Goal: Transaction & Acquisition: Subscribe to service/newsletter

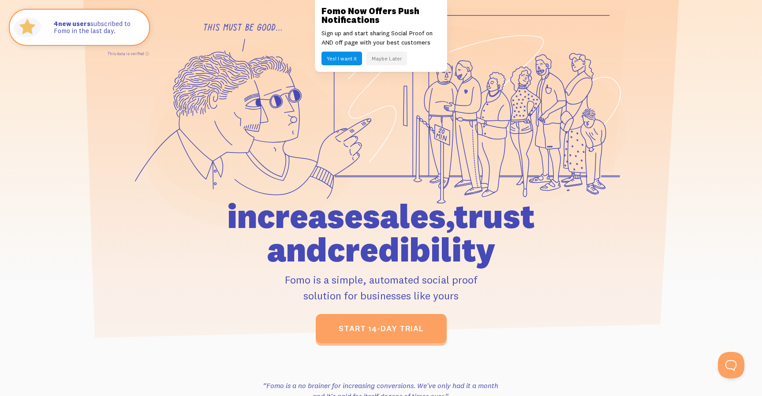
scroll to position [69, 0]
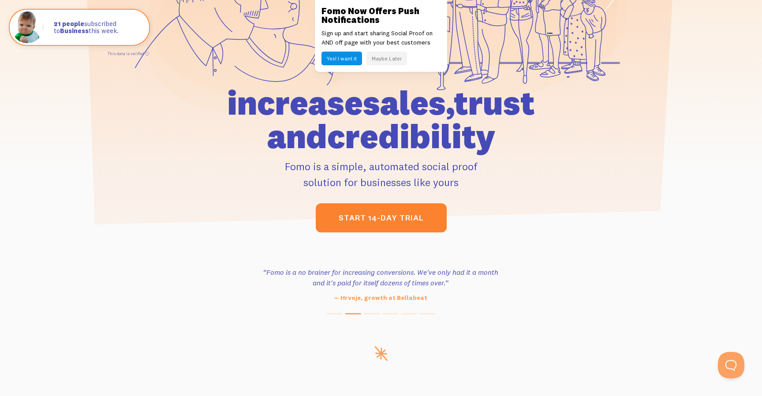
scroll to position [184, 0]
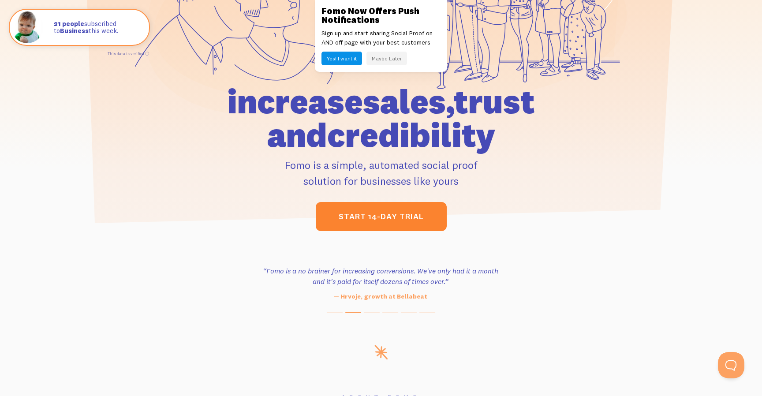
click at [357, 216] on link "start 14-day trial" at bounding box center [381, 216] width 131 height 29
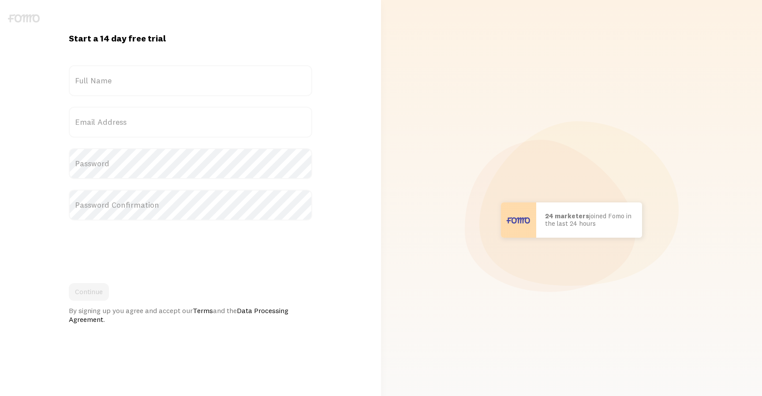
click at [224, 87] on label "Full Name" at bounding box center [190, 80] width 243 height 31
click at [224, 87] on input "Full Name" at bounding box center [190, 80] width 243 height 31
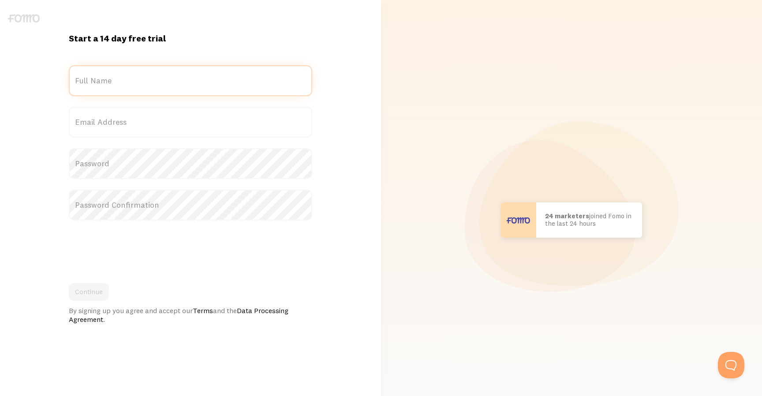
type input "Mark Kaye"
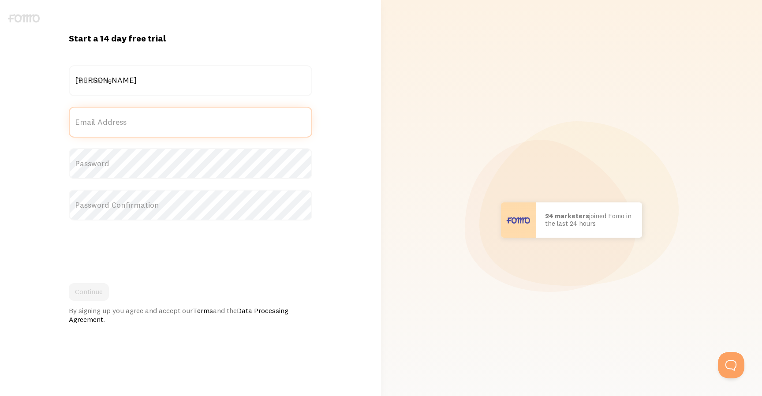
type input "markkayeshow@gmail.com"
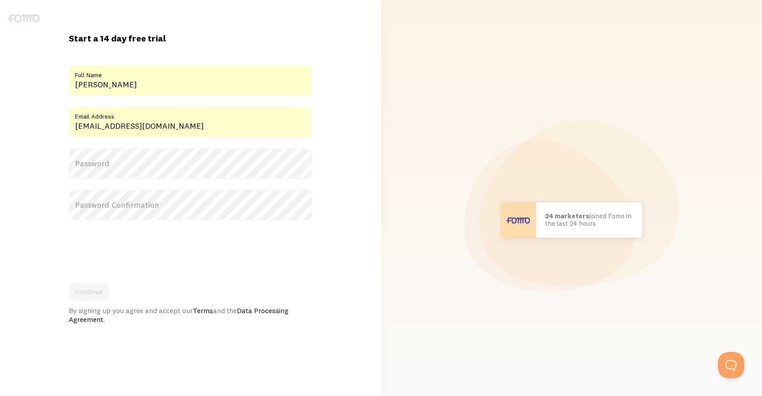
click at [192, 160] on label "Password" at bounding box center [190, 163] width 243 height 31
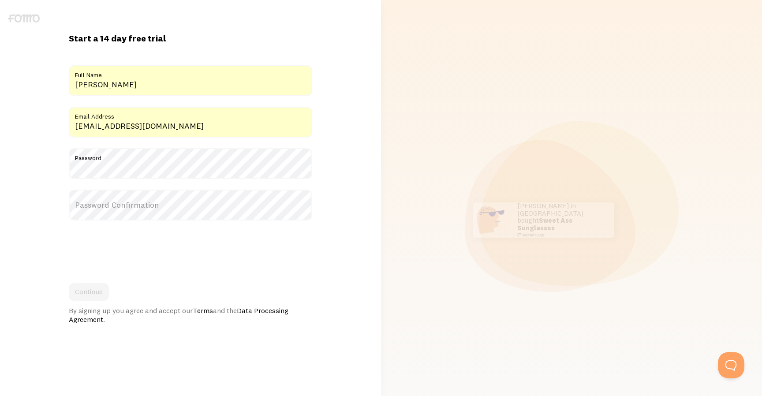
click at [160, 207] on label "Password Confirmation" at bounding box center [190, 205] width 243 height 31
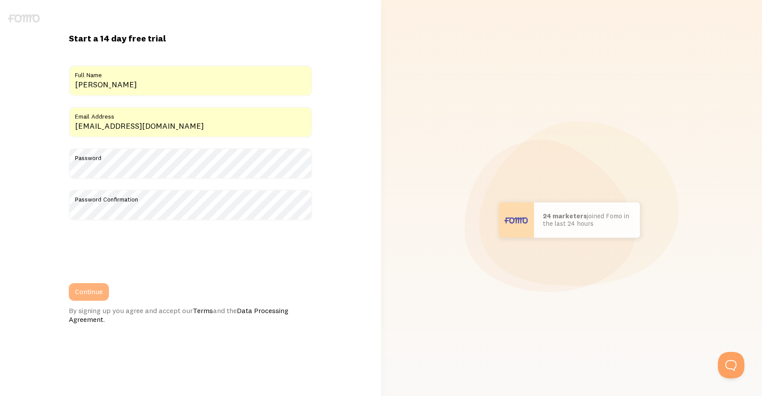
click at [88, 290] on button "Continue" at bounding box center [89, 292] width 40 height 18
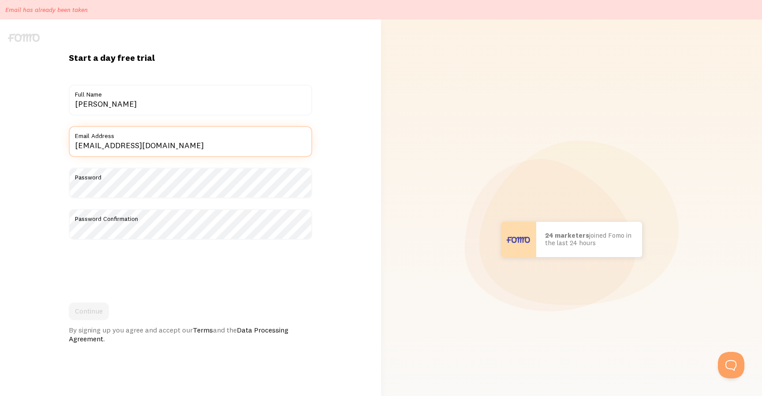
click at [161, 148] on input "markkayeshow@gmail.com" at bounding box center [190, 141] width 243 height 31
type input "mark@markkayeshow.com"
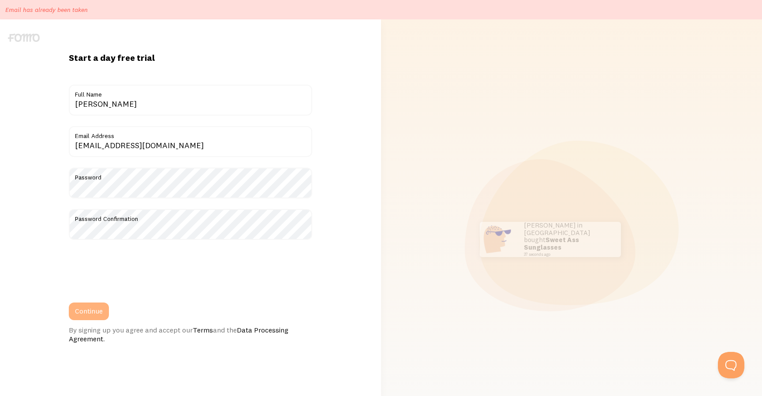
drag, startPoint x: 94, startPoint y: 312, endPoint x: 103, endPoint y: 304, distance: 12.5
click at [94, 312] on button "Continue" at bounding box center [89, 311] width 40 height 18
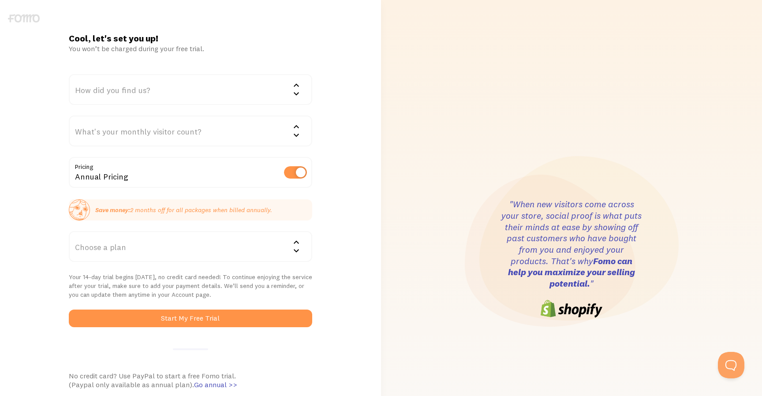
click at [210, 95] on div "How did you find us?" at bounding box center [190, 89] width 243 height 31
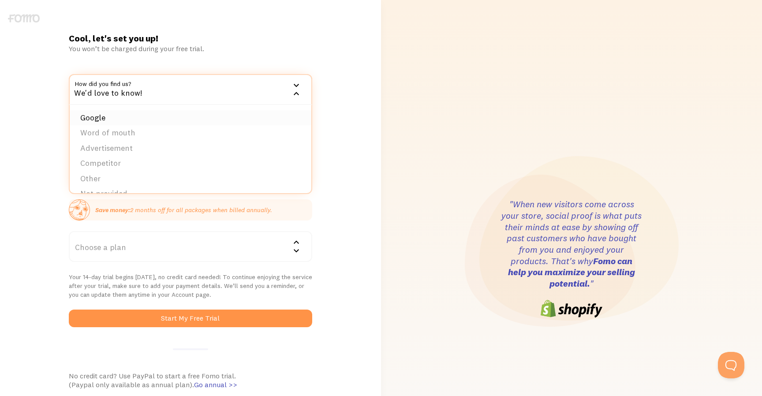
click at [173, 115] on li "Google" at bounding box center [191, 117] width 242 height 15
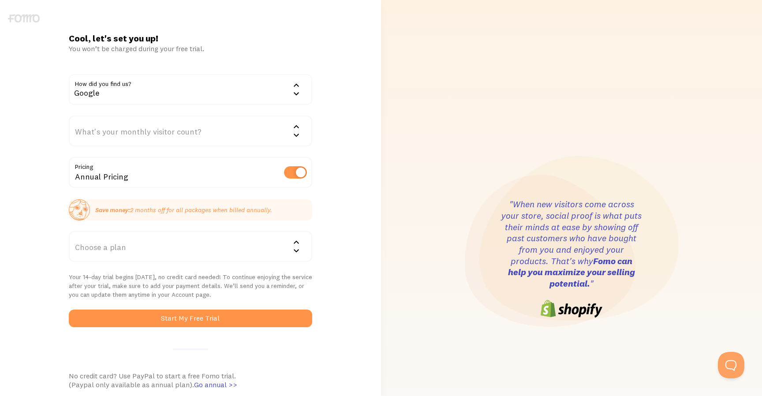
click at [180, 138] on div "What's your monthly visitor count?" at bounding box center [190, 130] width 243 height 31
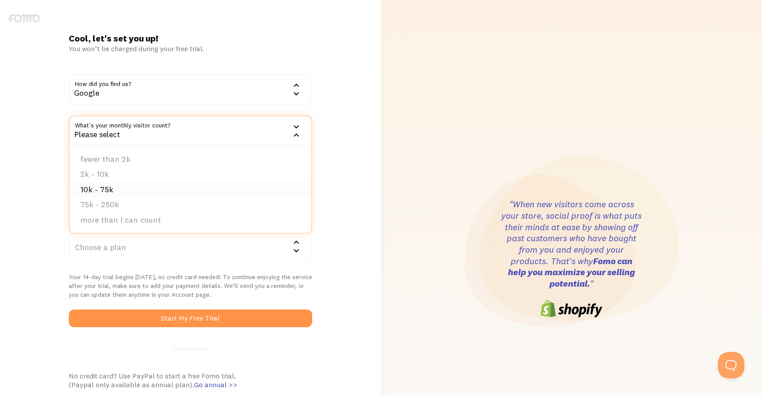
click at [137, 188] on li "10k - 75k" at bounding box center [191, 189] width 242 height 15
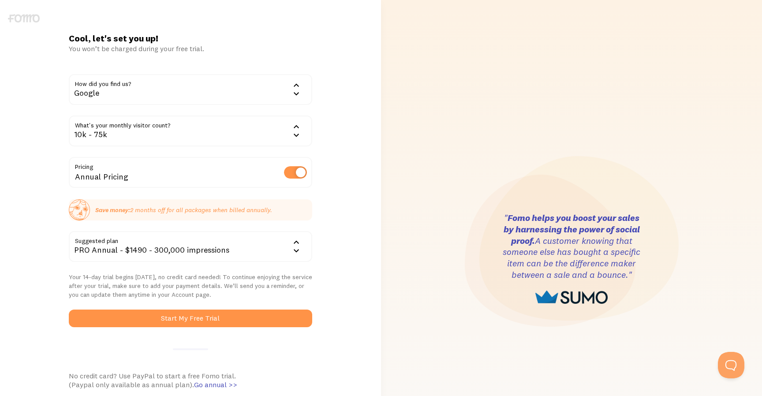
click at [192, 139] on div "10k - 75k" at bounding box center [190, 130] width 243 height 31
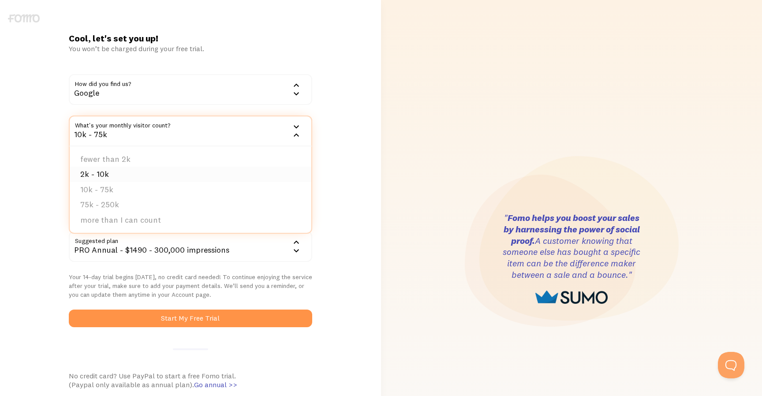
click at [140, 171] on li "2k - 10k" at bounding box center [191, 174] width 242 height 15
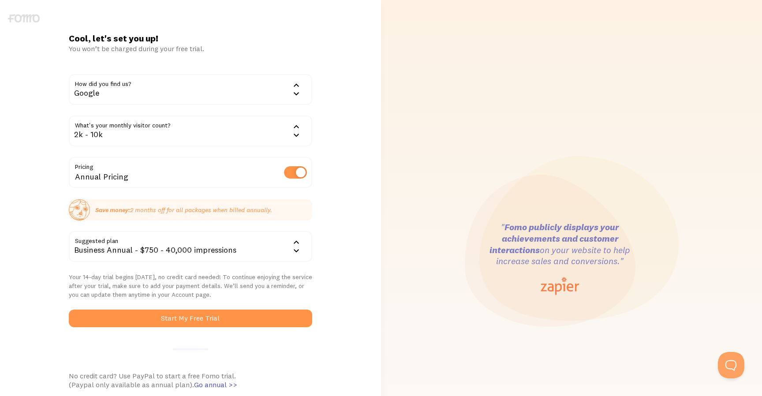
click at [234, 251] on div "Business Annual - $750 - 40,000 impressions" at bounding box center [190, 246] width 243 height 31
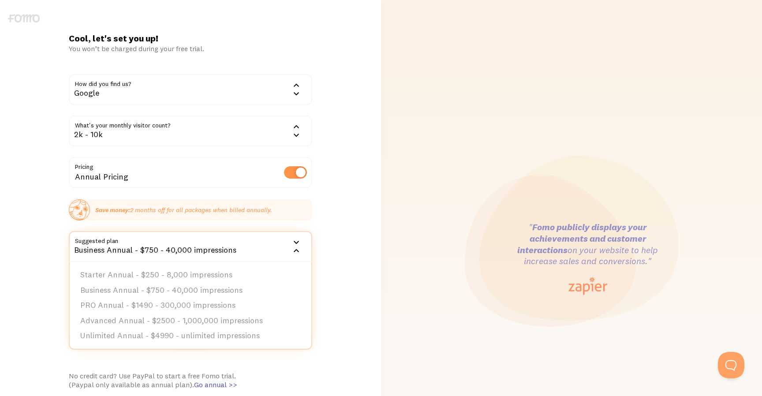
click at [233, 249] on div "Business Annual - $750 - 40,000 impressions" at bounding box center [190, 246] width 243 height 31
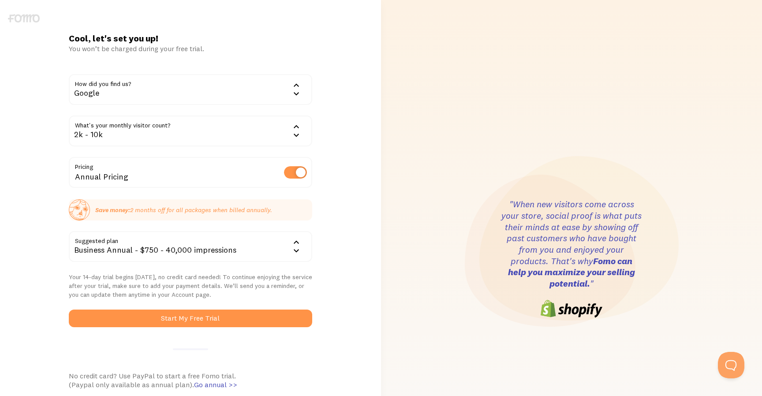
click at [293, 171] on label at bounding box center [295, 172] width 23 height 12
click at [293, 171] on input "checkbox" at bounding box center [295, 172] width 23 height 12
checkbox input "false"
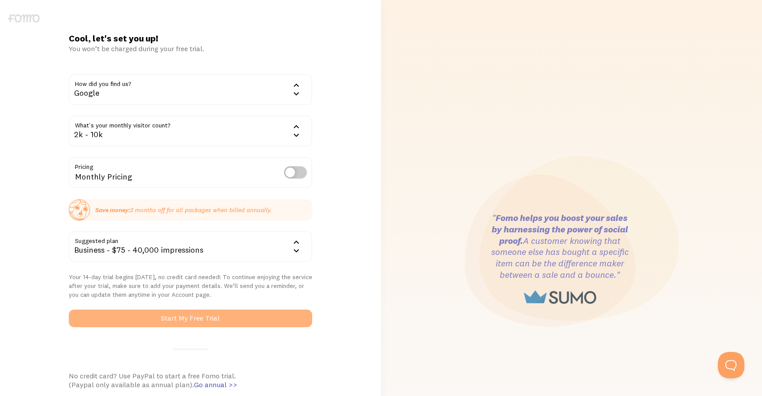
click at [209, 316] on button "Start My Free Trial" at bounding box center [190, 318] width 243 height 18
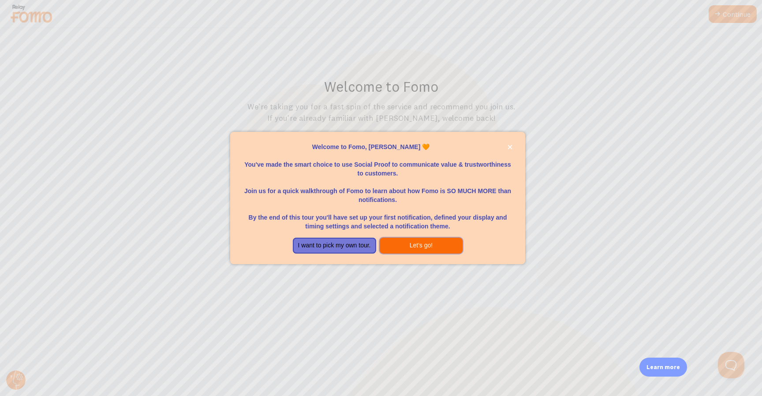
click at [420, 242] on button "Let's go!" at bounding box center [420, 246] width 83 height 16
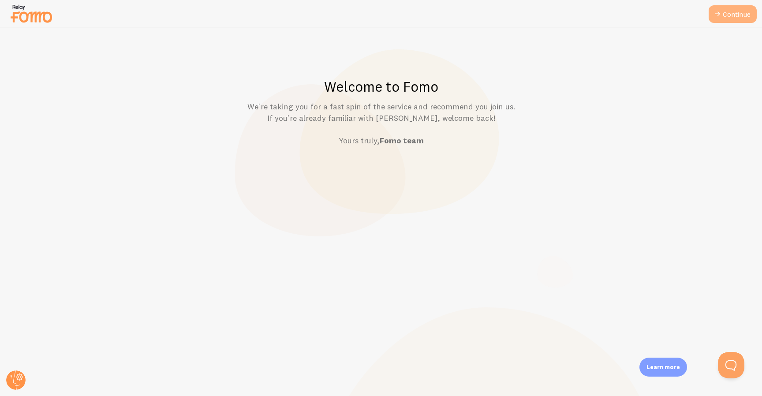
click at [728, 13] on link "Continue" at bounding box center [732, 14] width 48 height 18
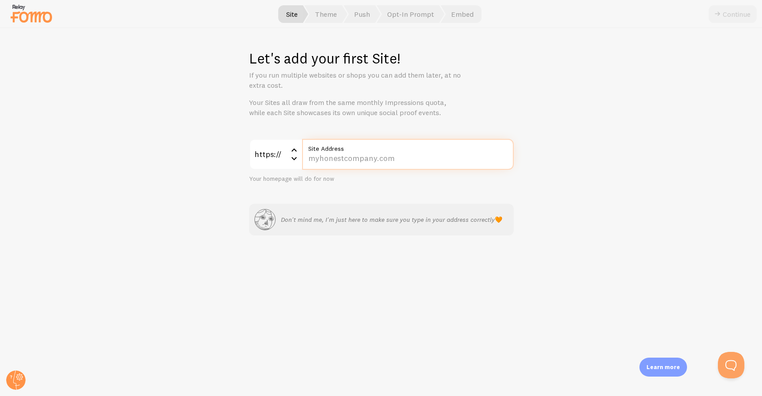
click at [388, 158] on input "Site Address" at bounding box center [408, 154] width 212 height 31
type input "[DOMAIN_NAME]"
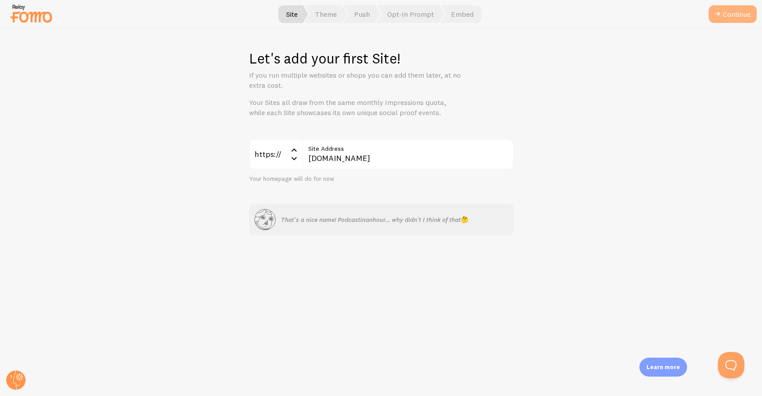
click at [731, 12] on button "Continue" at bounding box center [732, 14] width 48 height 18
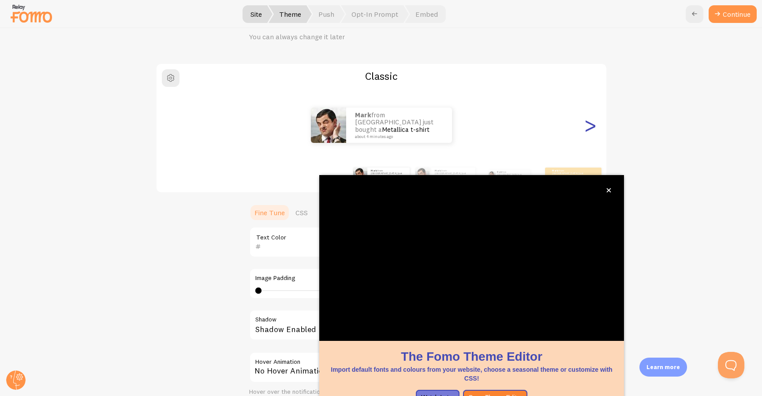
scroll to position [39, 0]
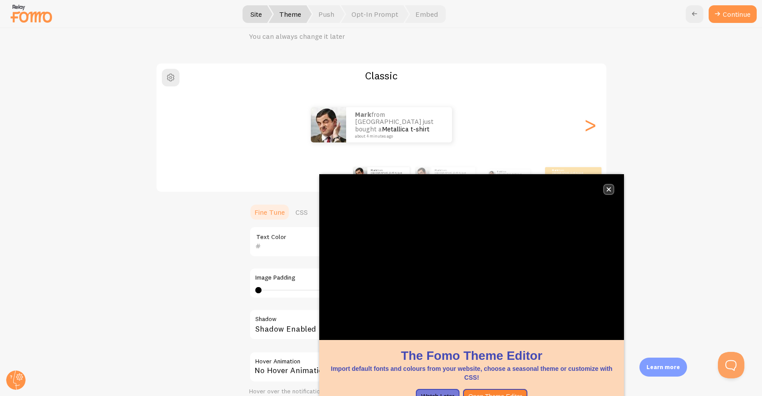
click at [607, 190] on icon "close," at bounding box center [608, 189] width 5 height 5
click at [611, 190] on icon "close," at bounding box center [608, 189] width 5 height 5
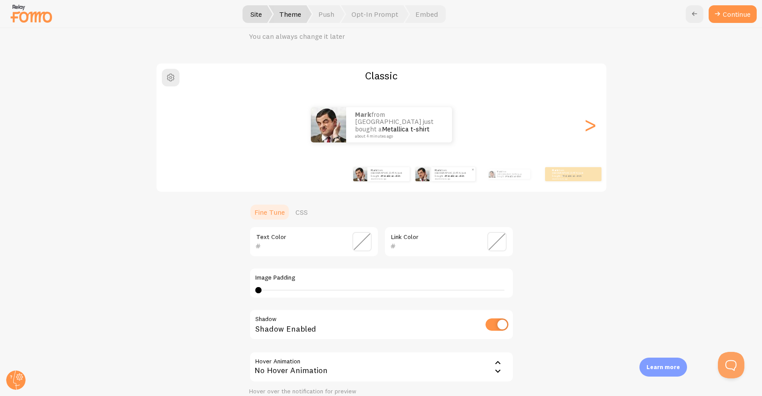
click at [437, 180] on div "Mark from [GEOGRAPHIC_DATA] just bought a Metallica t-shirt about 4 minutes ago" at bounding box center [453, 174] width 44 height 14
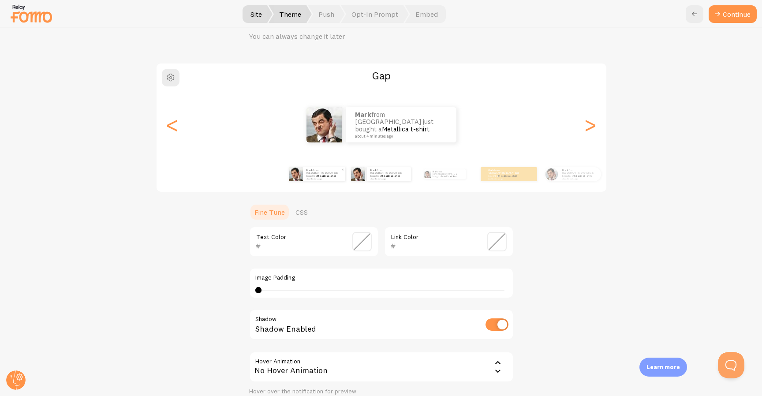
click at [300, 176] on img at bounding box center [296, 174] width 14 height 14
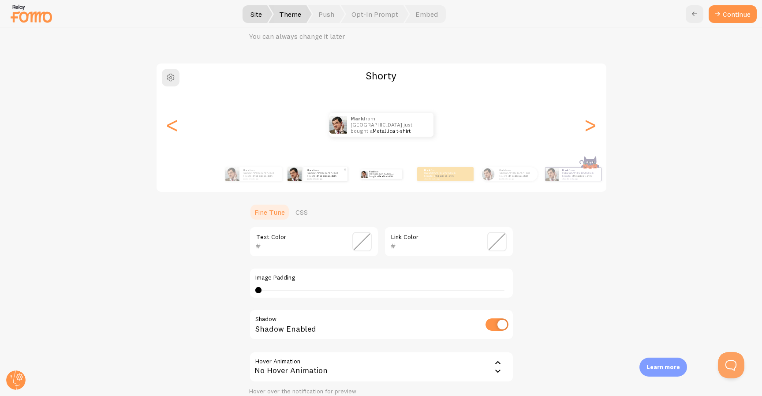
click at [318, 176] on p "Mark from [GEOGRAPHIC_DATA] just bought a Metallica t-shirt about 4 minutes ago" at bounding box center [325, 173] width 37 height 11
click at [276, 181] on div "Mark from [GEOGRAPHIC_DATA] just bought a Metallica t-shirt about 4 minutes ago" at bounding box center [253, 174] width 57 height 25
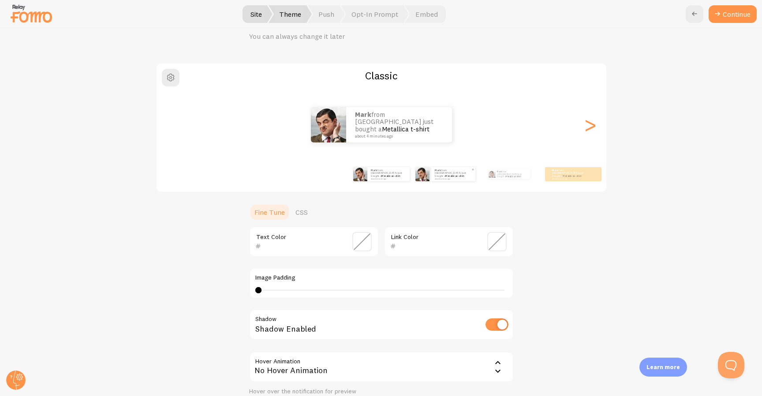
click at [439, 178] on small "about 4 minutes ago" at bounding box center [453, 179] width 36 height 2
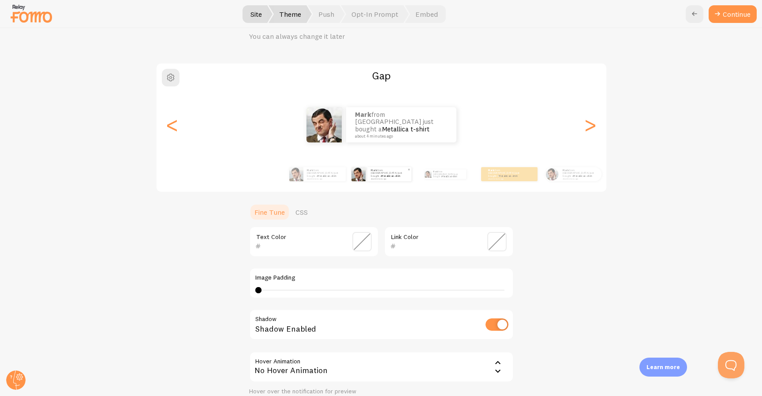
click at [439, 176] on p "Mark from [GEOGRAPHIC_DATA] just bought a Metallica t-shirt about 4 minutes ago" at bounding box center [448, 174] width 30 height 10
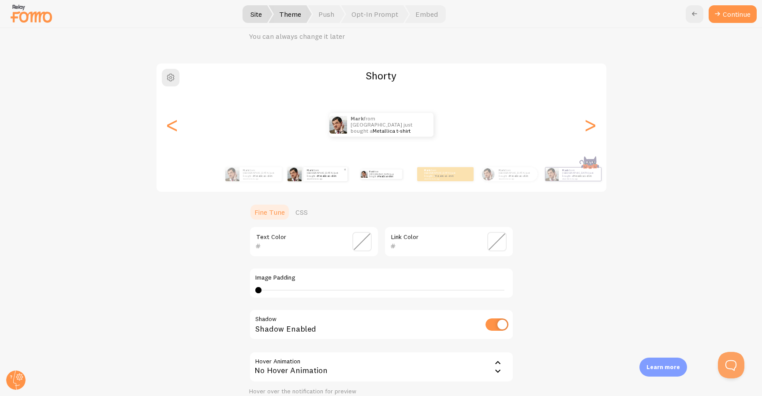
click at [439, 178] on small "about 4 minutes ago" at bounding box center [441, 179] width 34 height 2
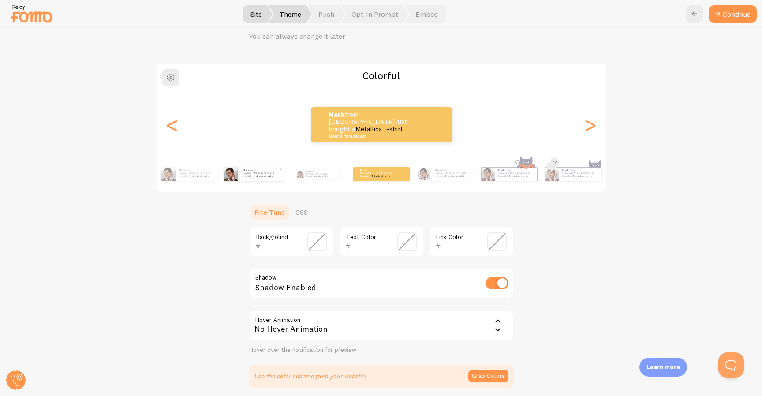
click at [439, 178] on small "about 4 minutes ago" at bounding box center [452, 179] width 34 height 2
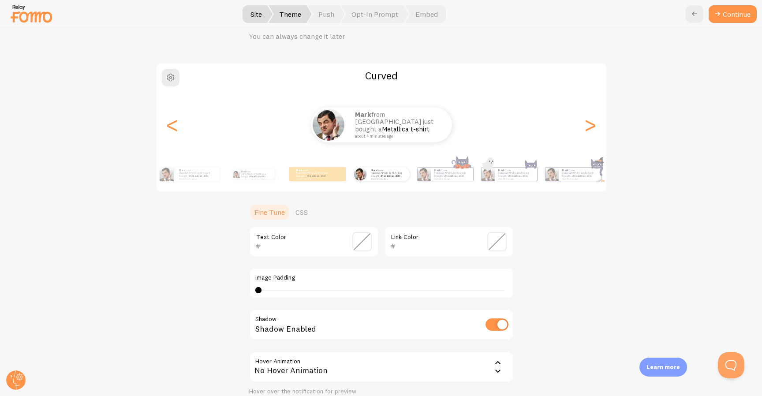
click at [362, 242] on span at bounding box center [361, 241] width 19 height 19
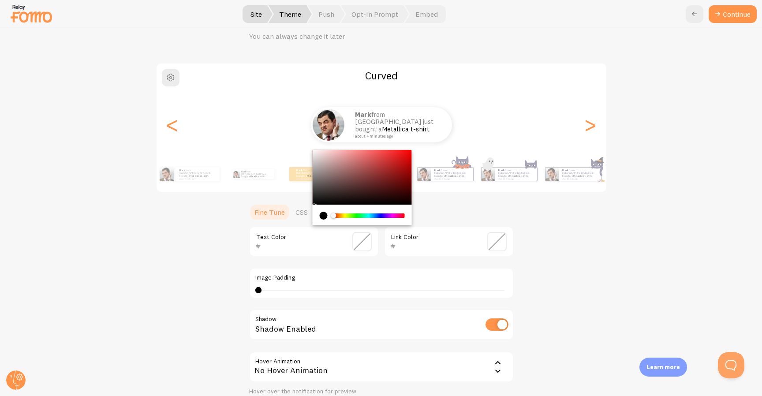
click at [362, 242] on span at bounding box center [361, 241] width 19 height 19
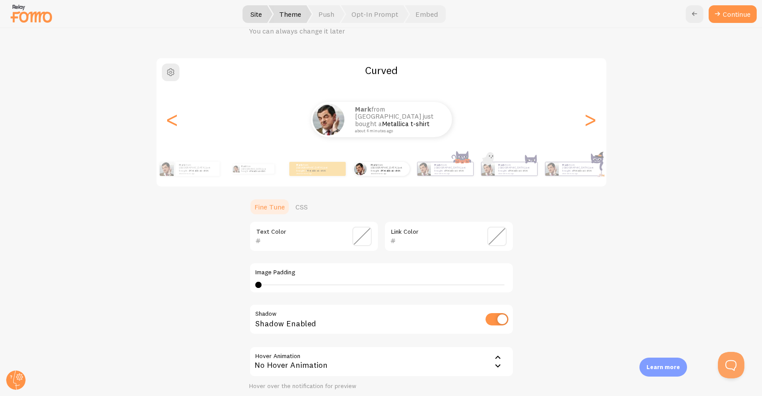
scroll to position [49, 0]
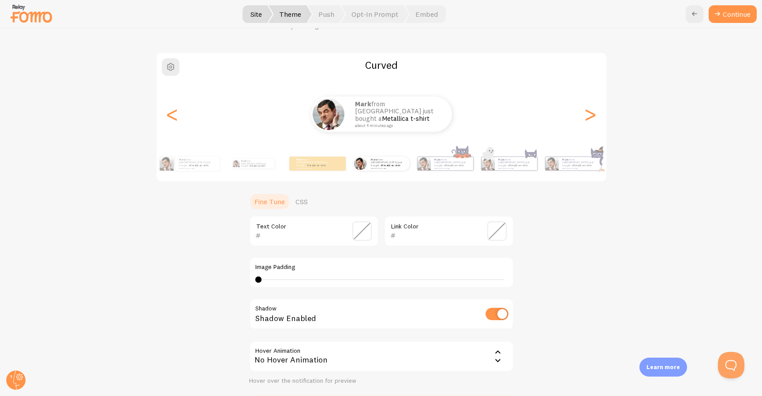
drag, startPoint x: 260, startPoint y: 282, endPoint x: 275, endPoint y: 282, distance: 14.1
click at [275, 282] on div "4 4 - undefined" at bounding box center [381, 279] width 252 height 7
click at [290, 278] on div "6" at bounding box center [381, 279] width 252 height 7
type input "4"
drag, startPoint x: 286, startPoint y: 278, endPoint x: 250, endPoint y: 280, distance: 35.8
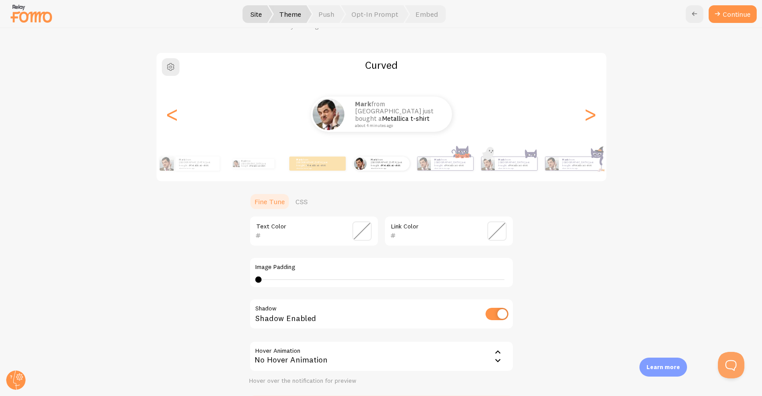
click at [247, 280] on div "Curved Mark from [GEOGRAPHIC_DATA] just bought a Metallica t-shirt about 4 minu…" at bounding box center [381, 235] width 719 height 366
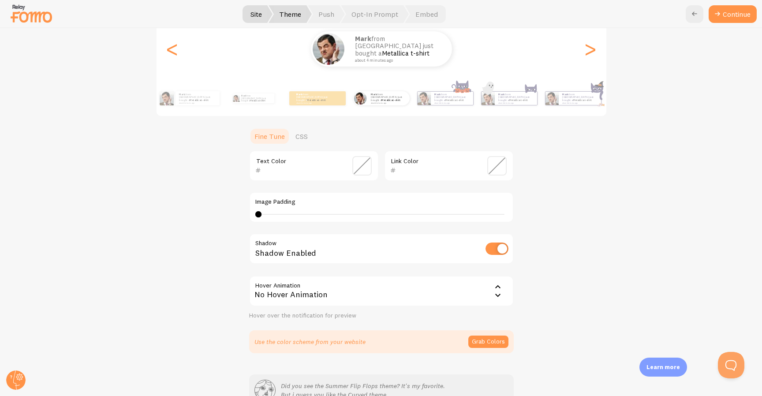
scroll to position [167, 0]
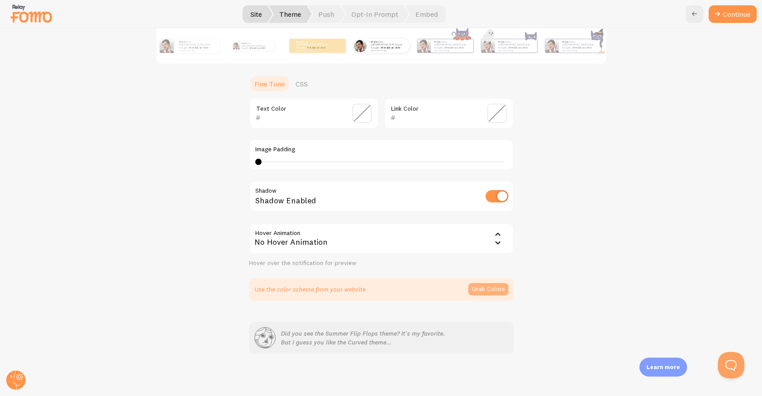
click at [491, 289] on button "Grab Colors" at bounding box center [488, 289] width 40 height 12
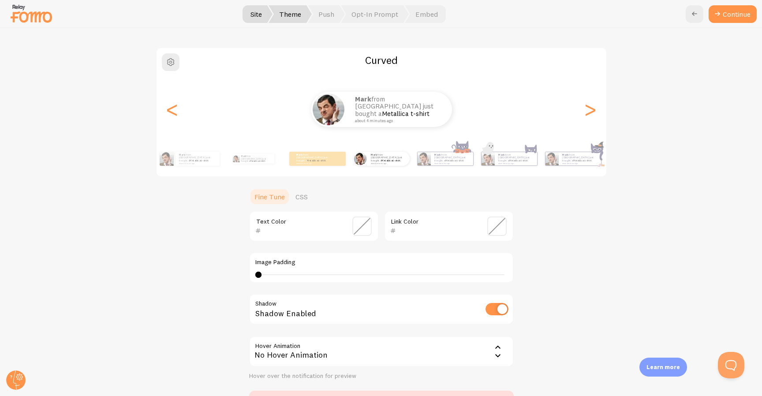
scroll to position [0, 0]
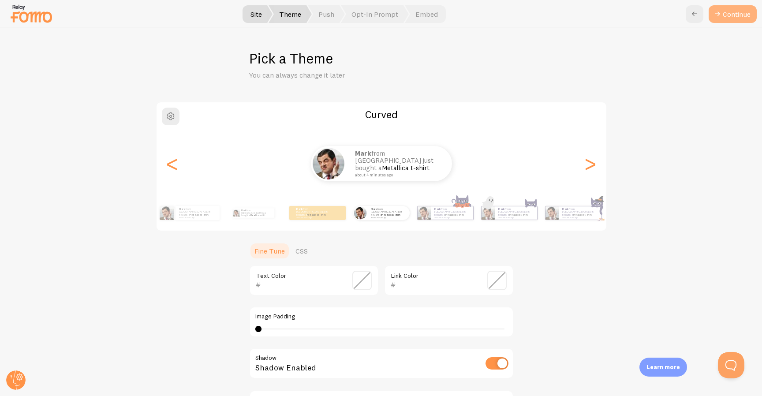
click at [727, 14] on button "Continue" at bounding box center [732, 14] width 48 height 18
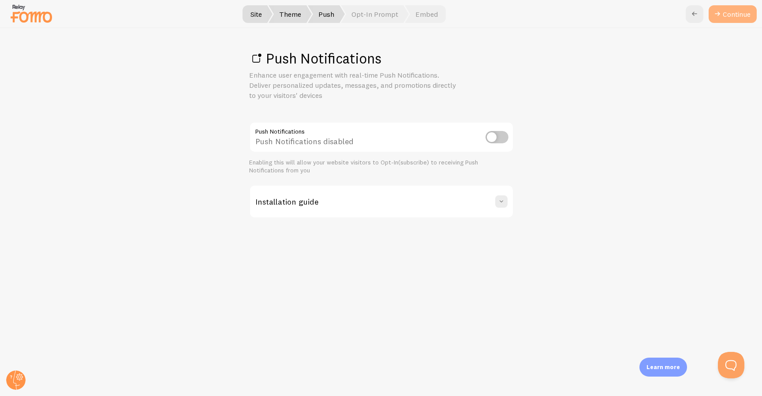
click at [726, 11] on link "Continue" at bounding box center [732, 14] width 48 height 18
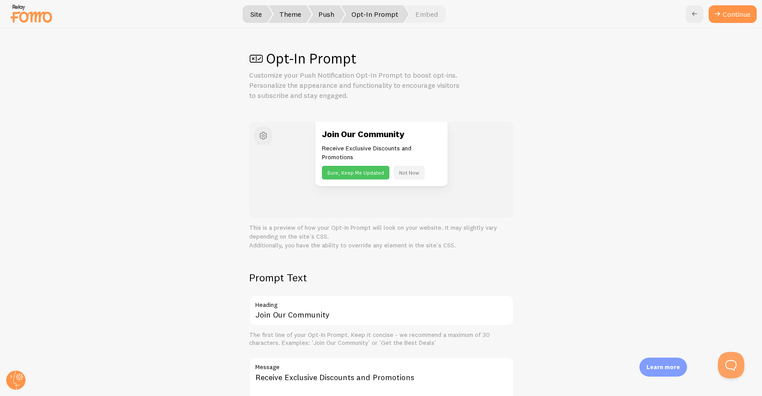
scroll to position [3, 0]
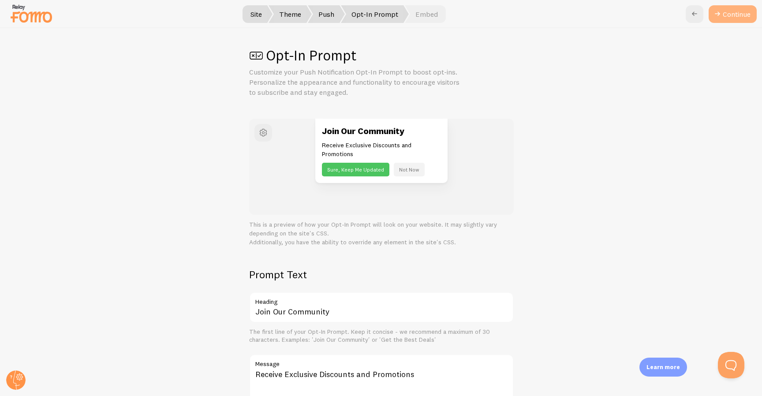
click at [743, 16] on button "Continue" at bounding box center [732, 14] width 48 height 18
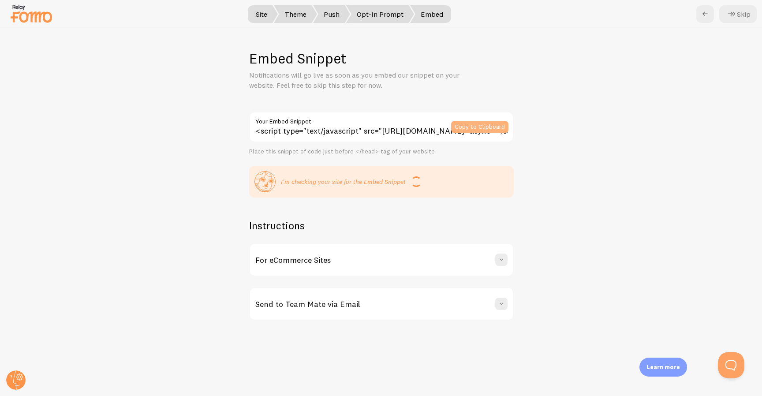
click at [475, 128] on button "Copy to Clipboard" at bounding box center [479, 127] width 57 height 12
drag, startPoint x: 468, startPoint y: 152, endPoint x: 464, endPoint y: 156, distance: 5.9
click at [468, 152] on div "Place this snippet of code just before </head> tag of your website" at bounding box center [381, 152] width 264 height 8
click at [500, 260] on span at bounding box center [501, 259] width 9 height 9
click at [501, 260] on span at bounding box center [501, 259] width 9 height 9
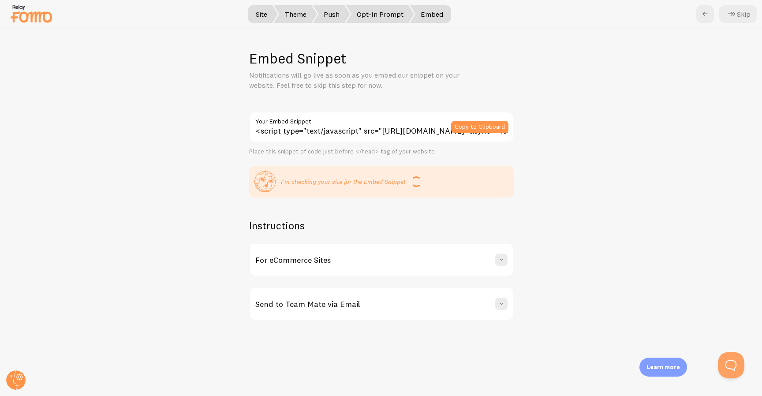
drag, startPoint x: 451, startPoint y: 180, endPoint x: 435, endPoint y: 180, distance: 15.9
click at [451, 180] on div "I'm checking your site for the Embed Snippet" at bounding box center [381, 181] width 254 height 21
click at [536, 85] on div "Embed Snippet Notifications will go live as soon as you embed our snippet on yo…" at bounding box center [380, 212] width 761 height 368
click at [345, 184] on p "I'm checking your site for the Embed Snippet" at bounding box center [343, 181] width 125 height 9
click at [346, 184] on p "I'm checking your site for the Embed Snippet" at bounding box center [343, 181] width 125 height 9
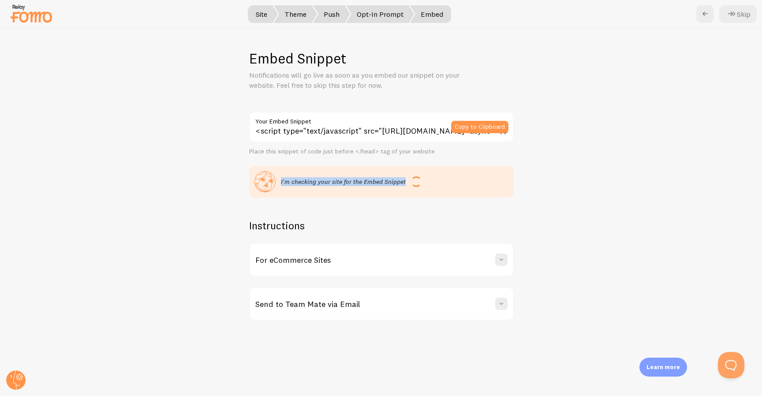
drag, startPoint x: 346, startPoint y: 184, endPoint x: 370, endPoint y: 164, distance: 31.9
click at [346, 184] on p "I'm checking your site for the Embed Snippet" at bounding box center [343, 181] width 125 height 9
drag, startPoint x: 405, startPoint y: 153, endPoint x: 418, endPoint y: 153, distance: 13.7
click at [405, 153] on div "Place this snippet of code just before </head> tag of your website" at bounding box center [381, 152] width 264 height 8
click at [433, 153] on div "Place this snippet of code just before </head> tag of your website" at bounding box center [381, 152] width 264 height 8
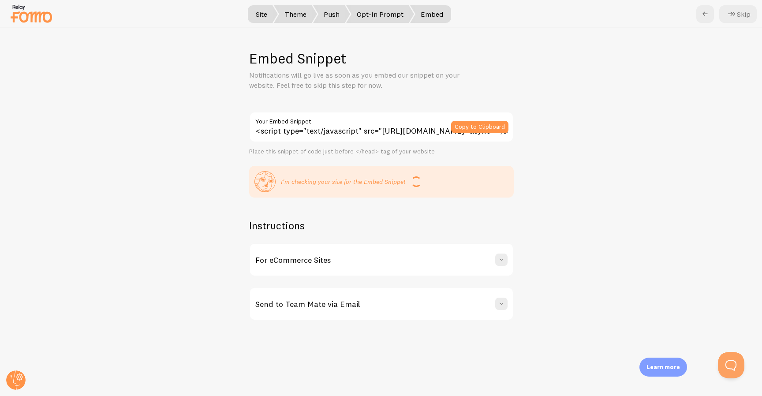
click at [688, 107] on div "Embed Snippet Notifications will go live as soon as you embed our snippet on yo…" at bounding box center [380, 212] width 761 height 368
click at [704, 15] on icon at bounding box center [704, 14] width 11 height 11
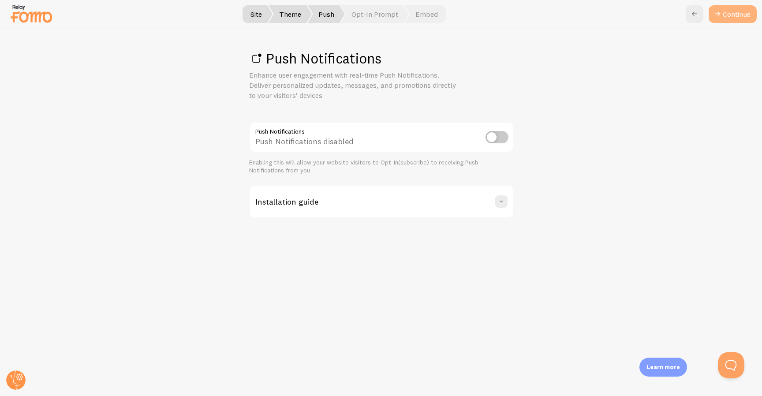
click at [734, 14] on link "Continue" at bounding box center [732, 14] width 48 height 18
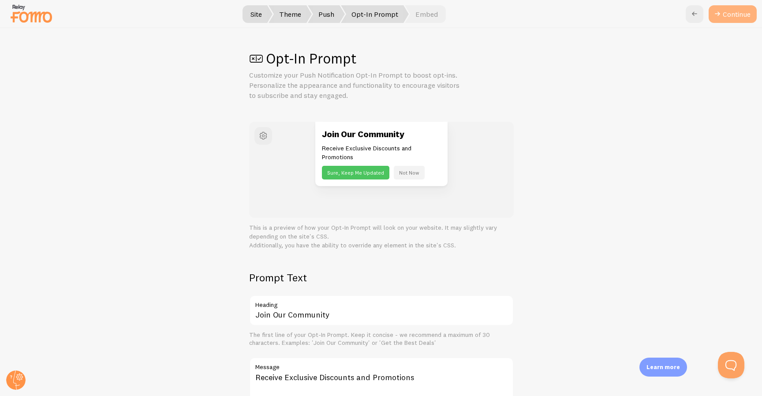
scroll to position [0, 0]
click at [730, 13] on button "Continue" at bounding box center [732, 14] width 48 height 18
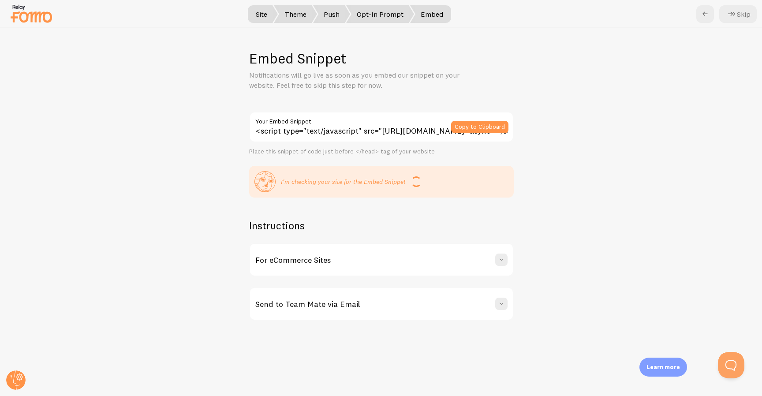
click at [270, 15] on span "Site" at bounding box center [261, 14] width 33 height 18
drag, startPoint x: 265, startPoint y: 15, endPoint x: 522, endPoint y: 9, distance: 257.0
click at [266, 15] on span "Site" at bounding box center [261, 14] width 33 height 18
click at [695, 12] on div at bounding box center [381, 14] width 762 height 28
click at [704, 13] on icon at bounding box center [704, 14] width 11 height 11
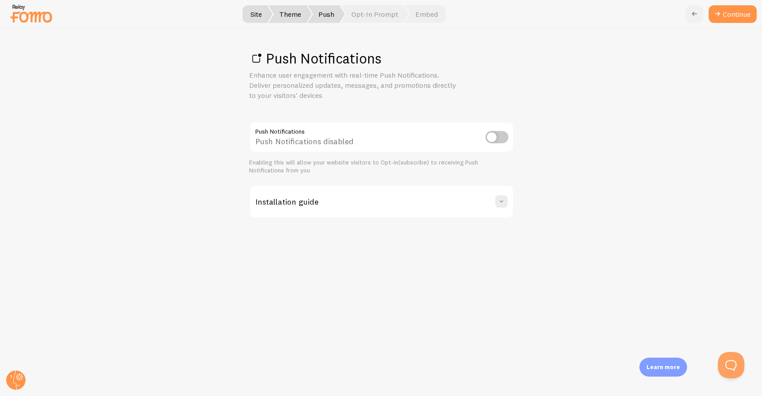
click at [698, 13] on icon at bounding box center [694, 14] width 11 height 11
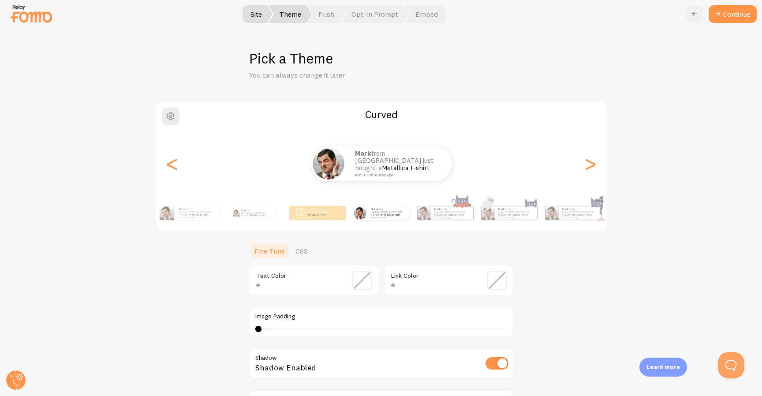
click at [695, 12] on icon at bounding box center [694, 14] width 11 height 11
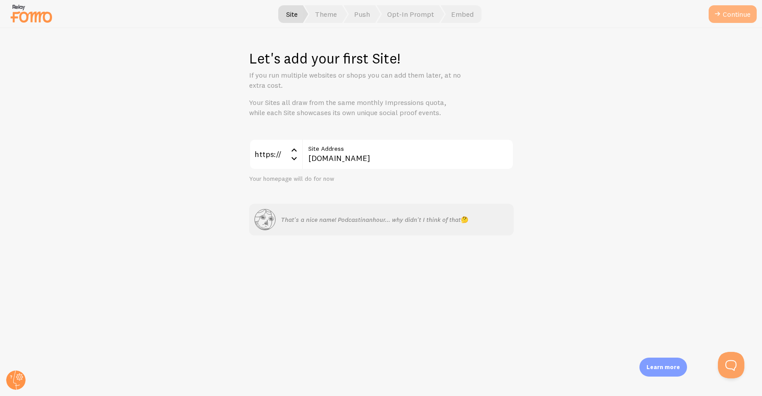
click at [725, 11] on button "Continue" at bounding box center [732, 14] width 48 height 18
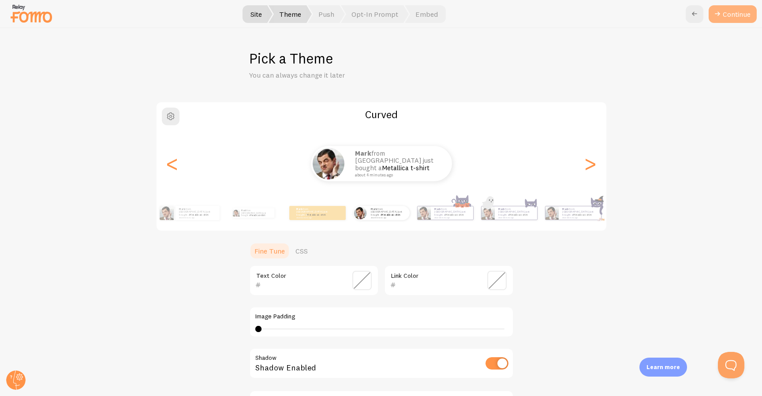
click at [728, 13] on button "Continue" at bounding box center [732, 14] width 48 height 18
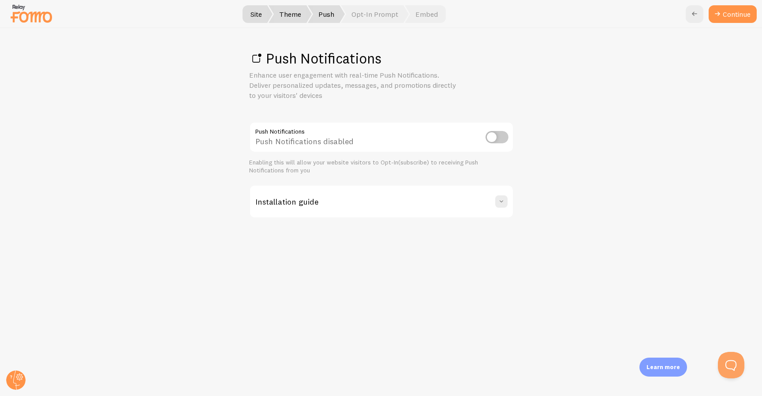
click at [728, 13] on link "Continue" at bounding box center [732, 14] width 48 height 18
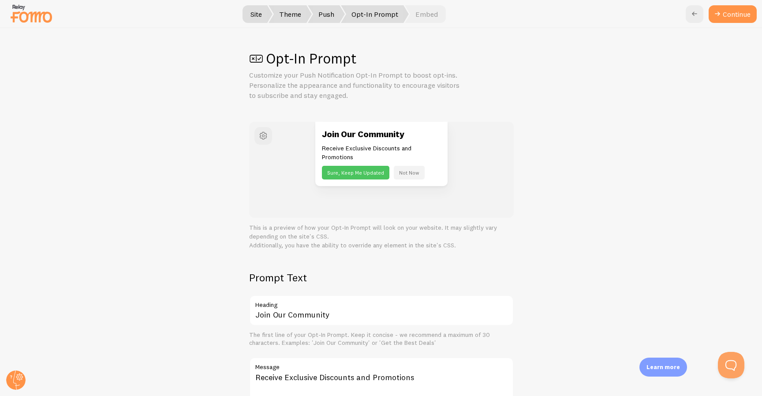
click at [728, 13] on button "Continue" at bounding box center [732, 14] width 48 height 18
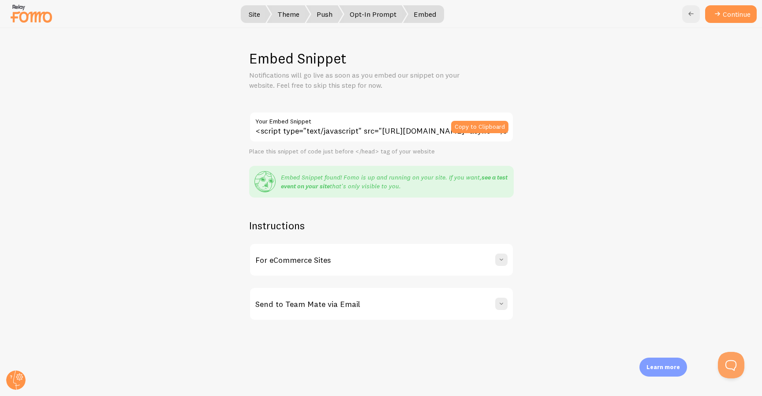
click at [489, 177] on link "see a test event on your site" at bounding box center [394, 181] width 227 height 17
click at [729, 12] on button "Continue" at bounding box center [731, 14] width 52 height 18
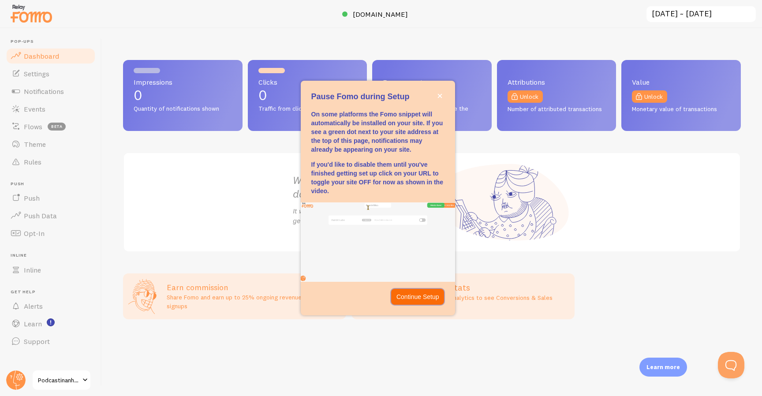
click at [423, 297] on p "Continue Setup" at bounding box center [417, 296] width 43 height 9
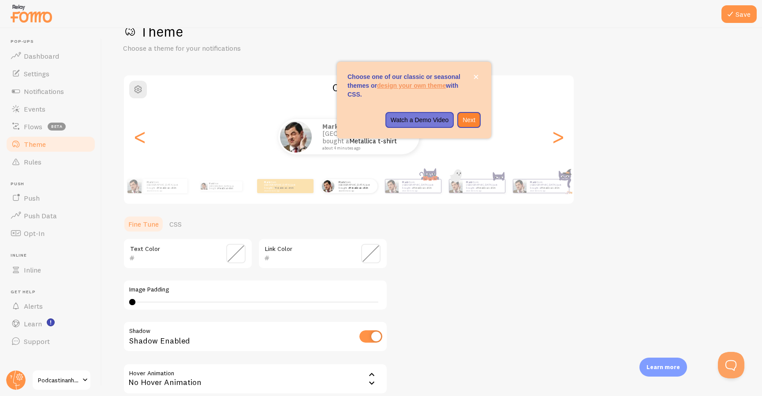
click at [372, 253] on span at bounding box center [370, 253] width 19 height 19
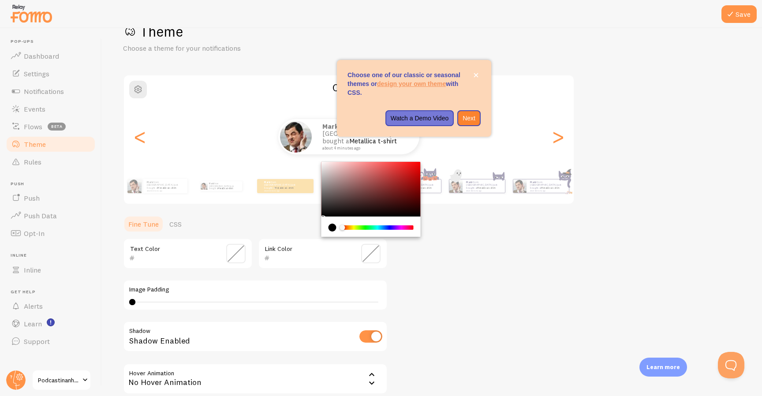
scroll to position [26, 0]
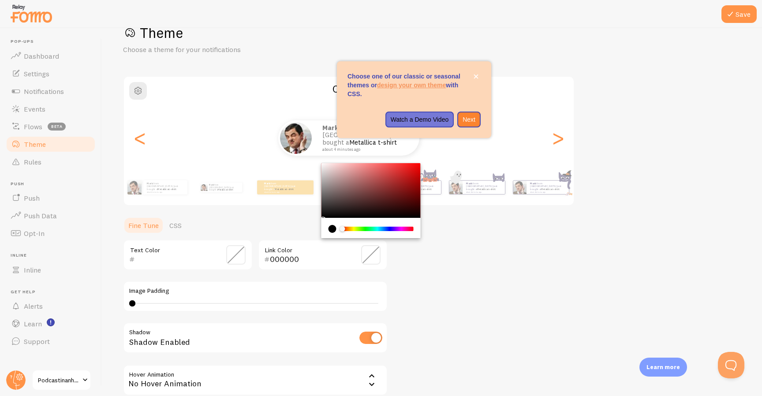
click at [382, 227] on div "Chrome color picker" at bounding box center [377, 229] width 70 height 4
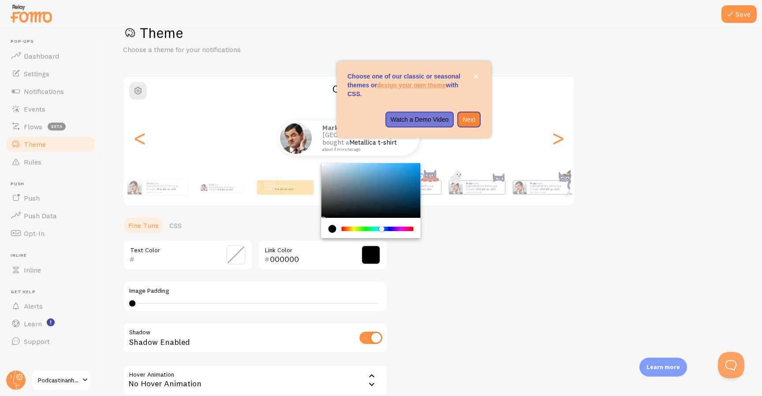
click at [418, 167] on div "Chrome color picker" at bounding box center [370, 190] width 99 height 55
click at [476, 74] on icon "close," at bounding box center [475, 76] width 5 height 5
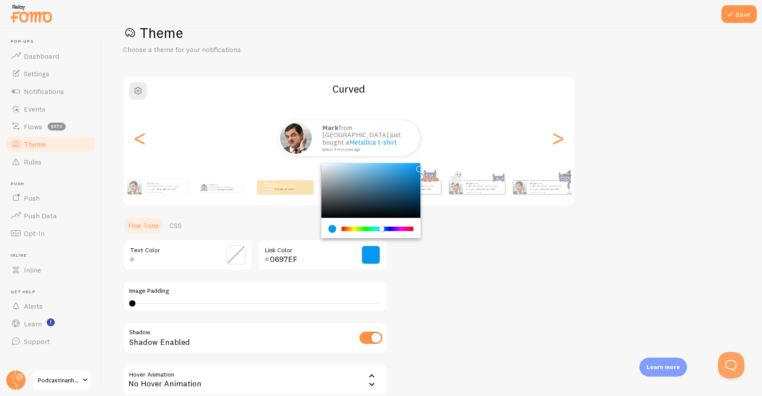
scroll to position [26, 0]
drag, startPoint x: 418, startPoint y: 165, endPoint x: 420, endPoint y: 158, distance: 6.7
click at [420, 158] on div "Theme Choose a theme for your notifications Curved Mark from [GEOGRAPHIC_DATA] …" at bounding box center [431, 232] width 617 height 418
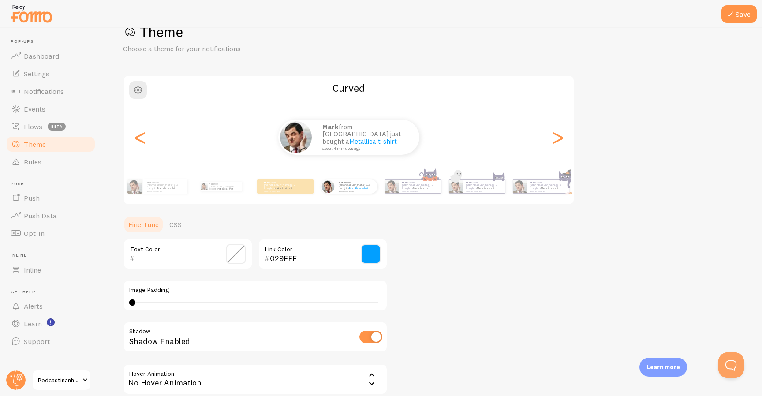
scroll to position [25, 0]
drag, startPoint x: 372, startPoint y: 255, endPoint x: 383, endPoint y: 238, distance: 19.2
click at [372, 255] on span at bounding box center [370, 254] width 19 height 19
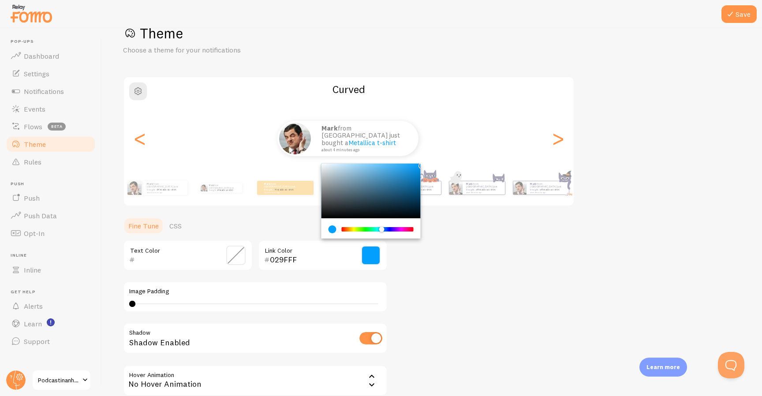
click at [419, 171] on div "Theme Choose a theme for your notifications Curved Mark from [GEOGRAPHIC_DATA] …" at bounding box center [431, 233] width 617 height 418
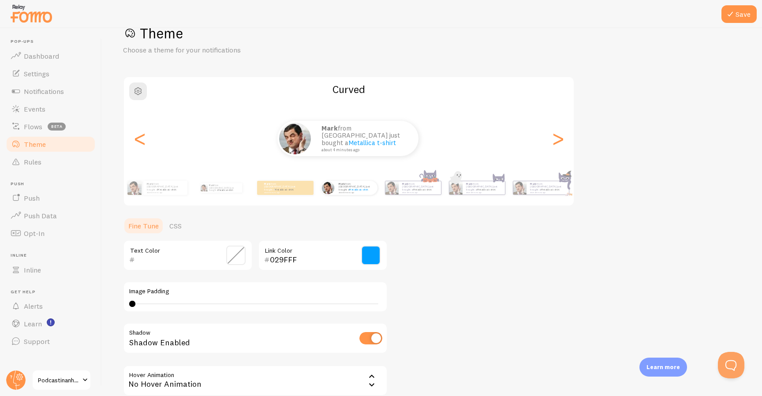
click at [419, 171] on div "Chrome color picker" at bounding box center [370, 191] width 99 height 55
drag, startPoint x: 372, startPoint y: 256, endPoint x: 379, endPoint y: 245, distance: 13.3
click at [372, 256] on span at bounding box center [370, 254] width 19 height 19
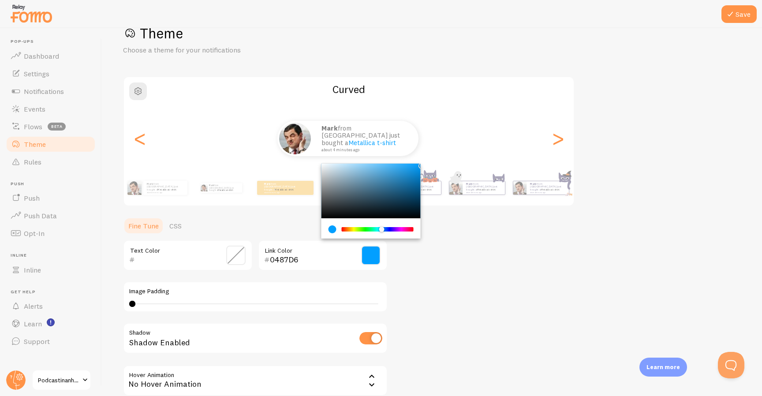
click at [418, 172] on div "Chrome color picker" at bounding box center [370, 191] width 99 height 55
click at [417, 179] on div "Chrome color picker" at bounding box center [370, 191] width 99 height 55
click at [417, 182] on div "Chrome color picker" at bounding box center [418, 180] width 5 height 5
drag, startPoint x: 417, startPoint y: 177, endPoint x: 418, endPoint y: 167, distance: 10.6
click at [418, 167] on div "Chrome color picker" at bounding box center [370, 191] width 99 height 55
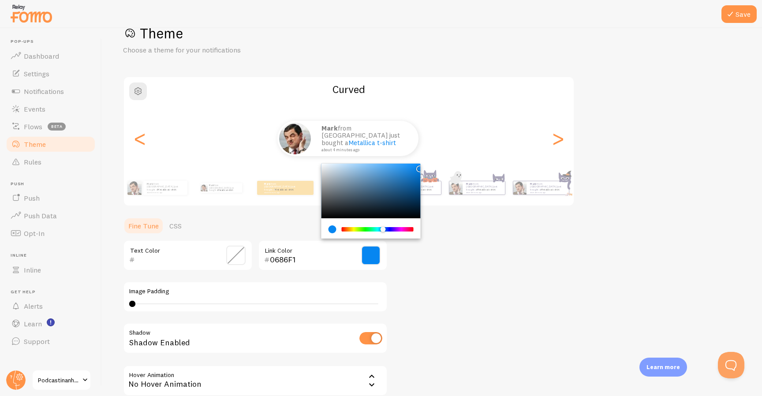
type input "0675F1"
click at [383, 228] on div "Chrome color picker" at bounding box center [383, 229] width 5 height 5
click at [419, 163] on div "Mark from [GEOGRAPHIC_DATA] just bought a Metallica t-shirt about 4 minutes ago…" at bounding box center [349, 138] width 450 height 63
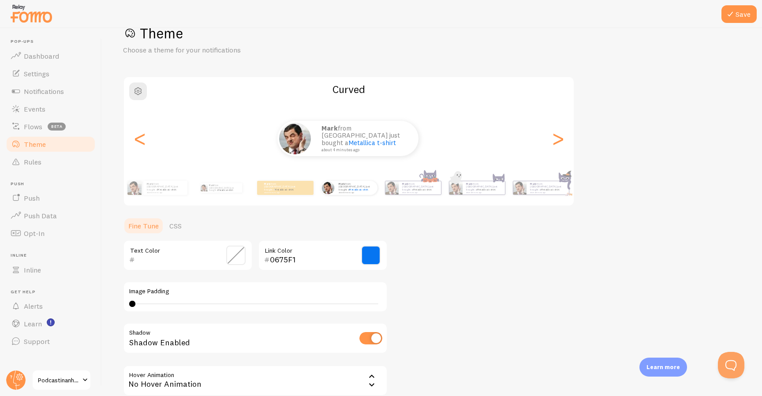
click at [419, 166] on div "Chrome color picker" at bounding box center [419, 168] width 5 height 5
click at [240, 256] on span at bounding box center [235, 254] width 19 height 19
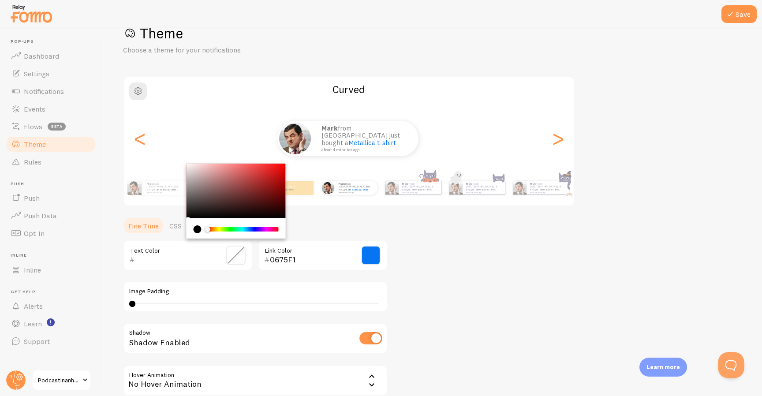
click at [197, 228] on div "current color is #000000" at bounding box center [197, 229] width 8 height 8
type input "000000"
click at [203, 229] on div "Chrome color picker" at bounding box center [235, 229] width 85 height 8
click at [377, 242] on div "0675F1 Link Color" at bounding box center [323, 255] width 130 height 31
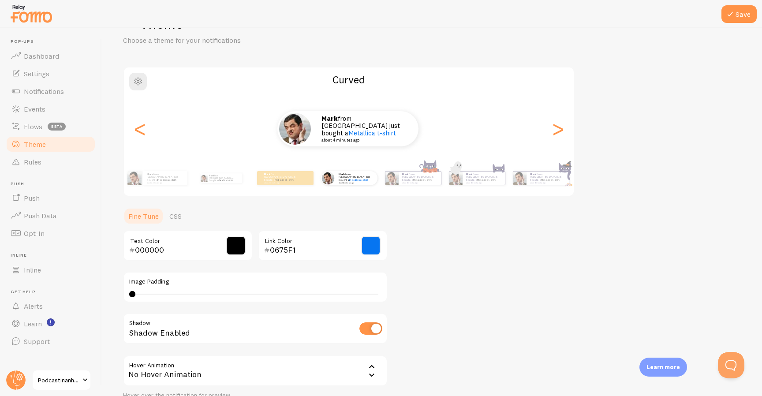
scroll to position [0, 0]
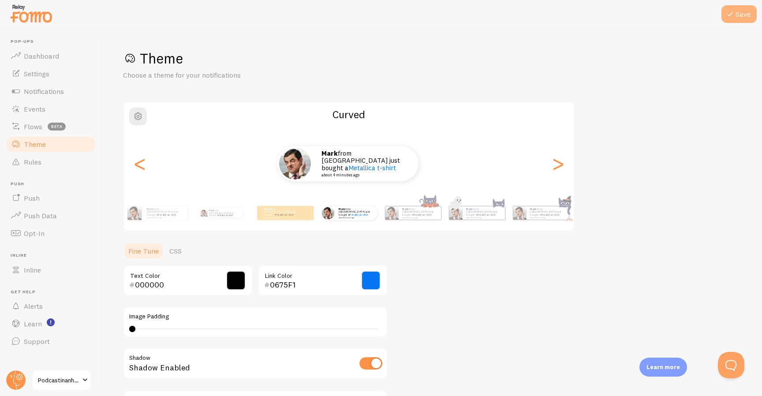
click at [736, 12] on button "Save" at bounding box center [738, 14] width 35 height 18
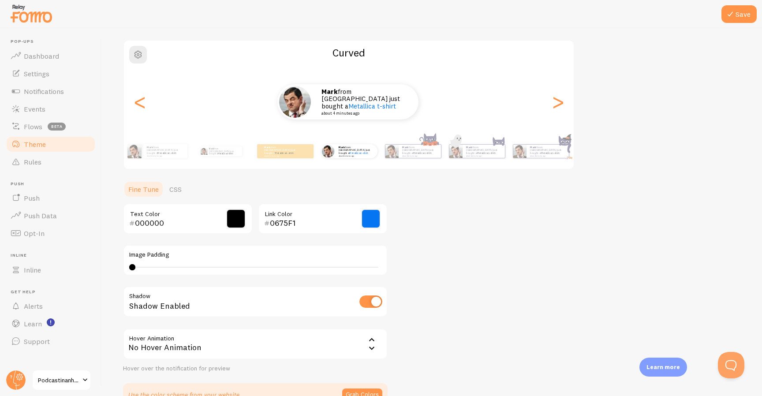
scroll to position [52, 0]
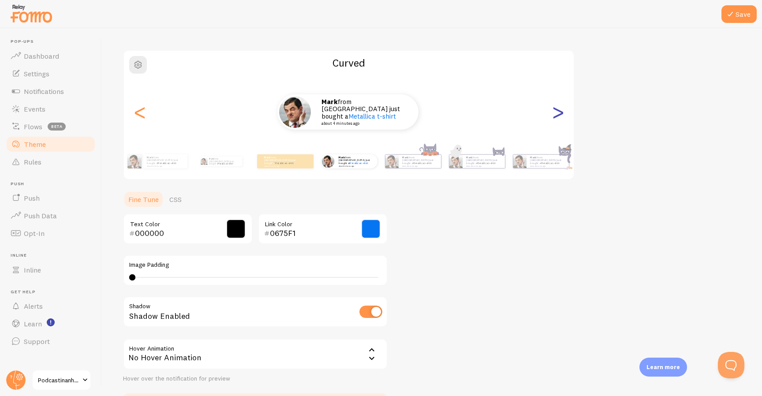
click at [552, 112] on div ">" at bounding box center [557, 111] width 11 height 63
type input "0"
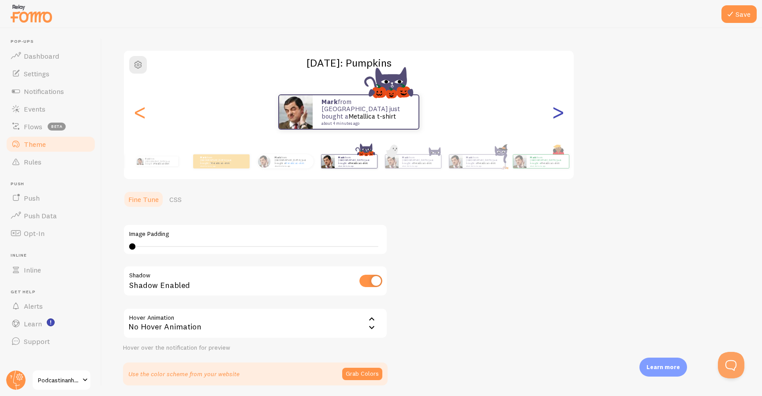
click at [552, 112] on div ">" at bounding box center [557, 111] width 11 height 63
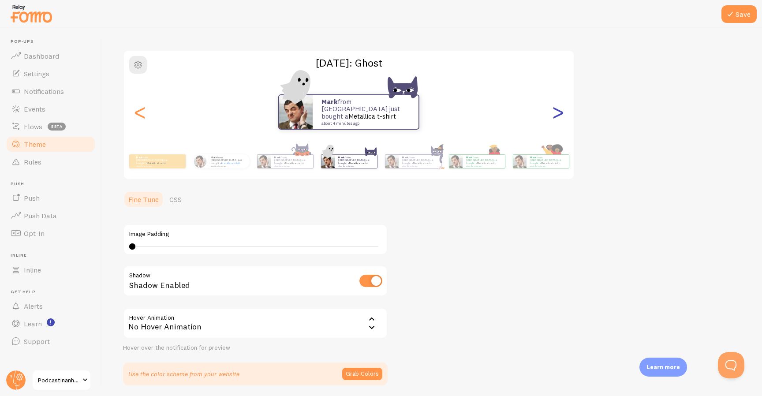
click at [552, 112] on div ">" at bounding box center [557, 111] width 11 height 63
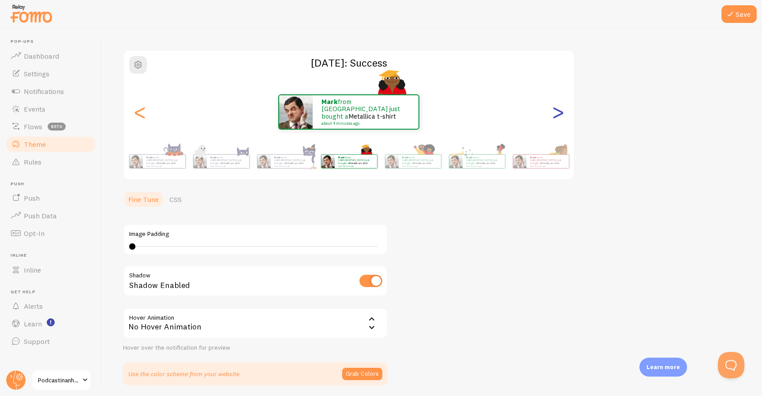
click at [552, 112] on div ">" at bounding box center [557, 111] width 11 height 63
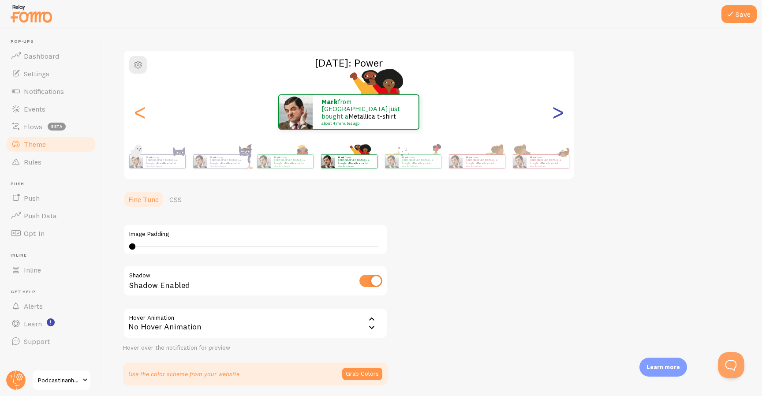
click at [552, 112] on div ">" at bounding box center [557, 111] width 11 height 63
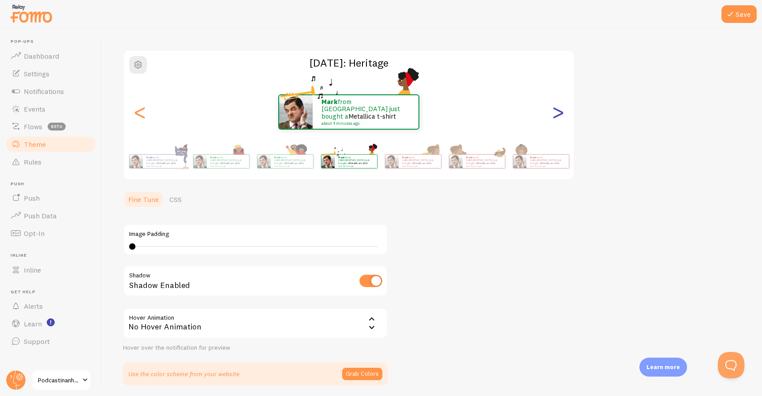
click at [552, 112] on div ">" at bounding box center [557, 111] width 11 height 63
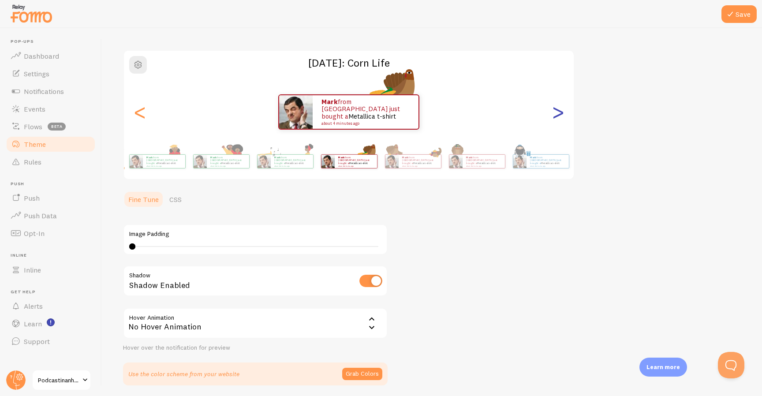
click at [552, 112] on div ">" at bounding box center [557, 111] width 11 height 63
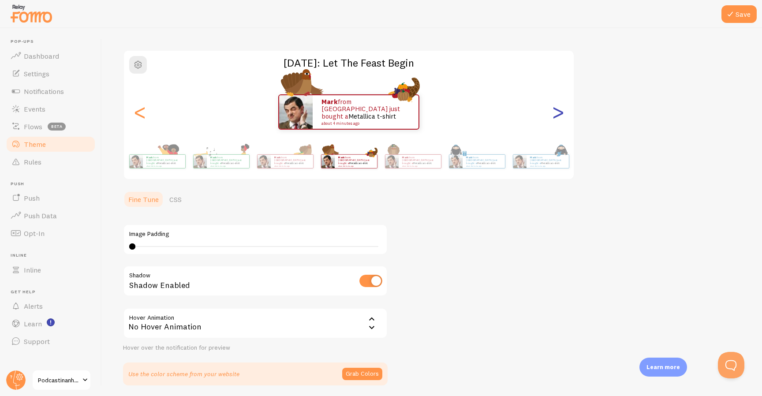
click at [552, 112] on div ">" at bounding box center [557, 111] width 11 height 63
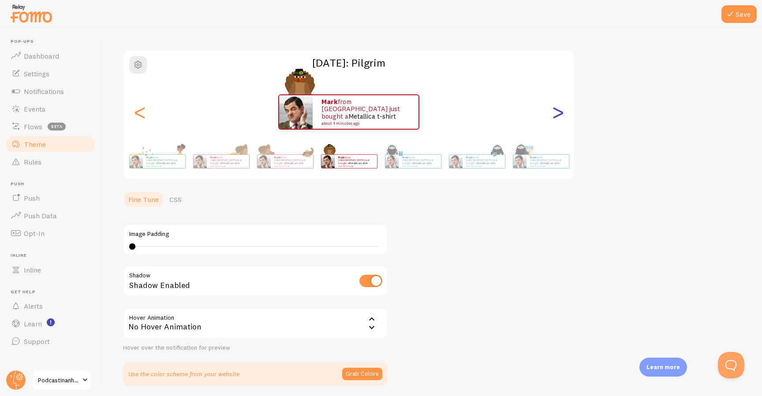
click at [552, 112] on div ">" at bounding box center [557, 111] width 11 height 63
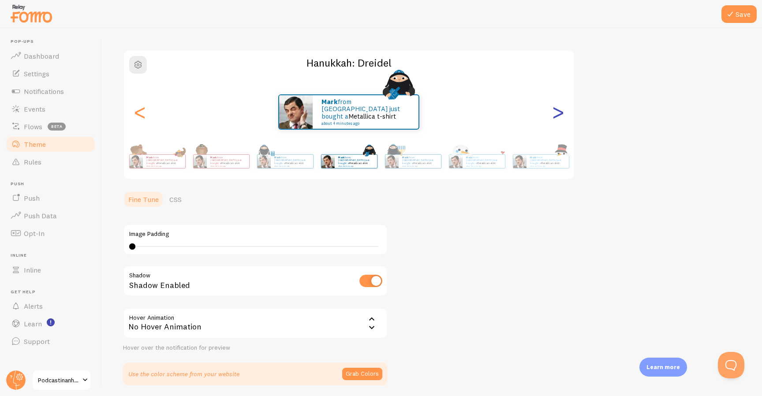
click at [552, 112] on div ">" at bounding box center [557, 111] width 11 height 63
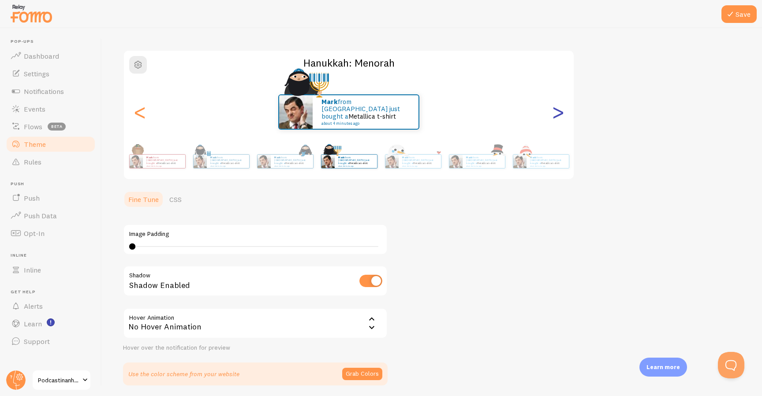
click at [552, 112] on div ">" at bounding box center [557, 111] width 11 height 63
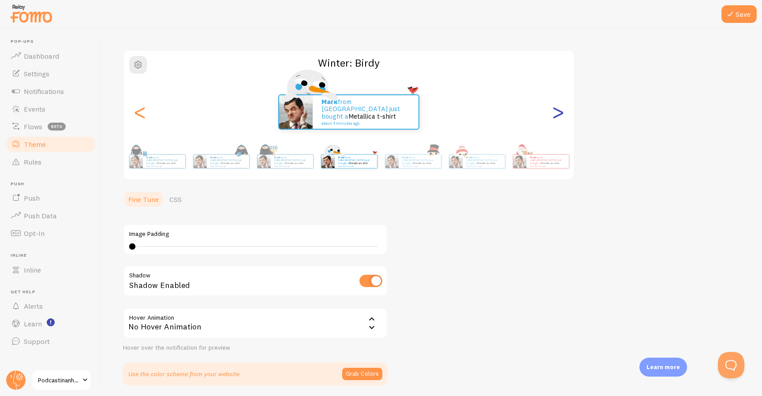
click at [552, 112] on div ">" at bounding box center [557, 111] width 11 height 63
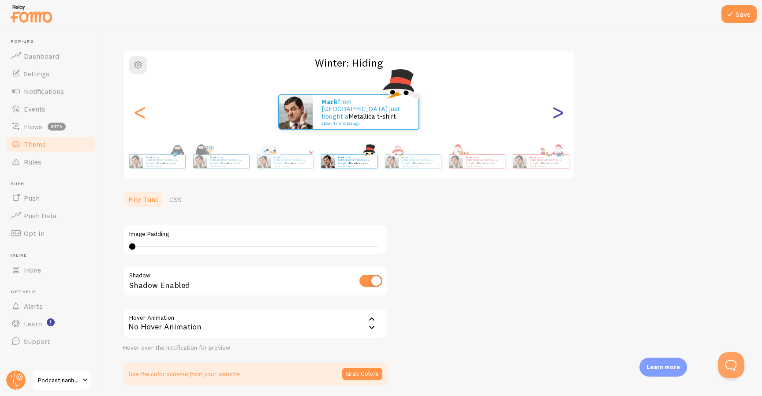
click at [552, 112] on div ">" at bounding box center [557, 111] width 11 height 63
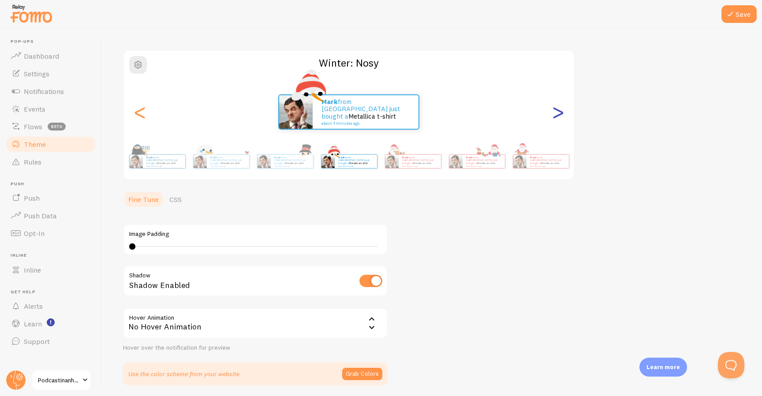
click at [552, 112] on div ">" at bounding box center [557, 111] width 11 height 63
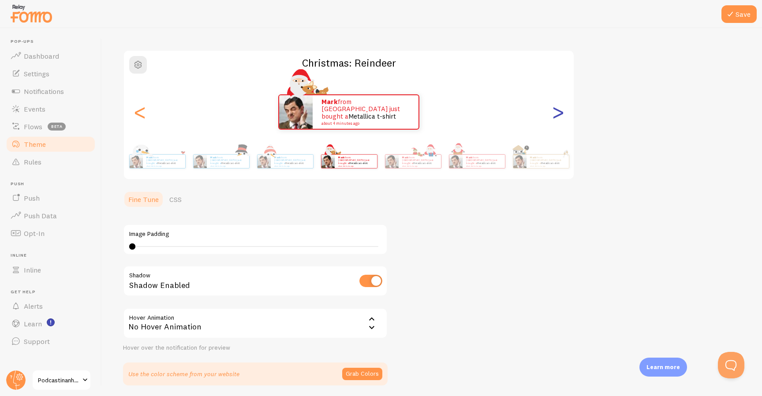
click at [552, 112] on div ">" at bounding box center [557, 111] width 11 height 63
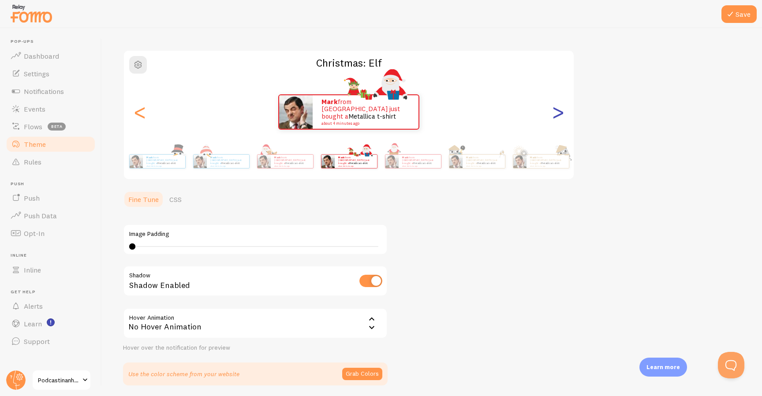
click at [552, 112] on div ">" at bounding box center [557, 111] width 11 height 63
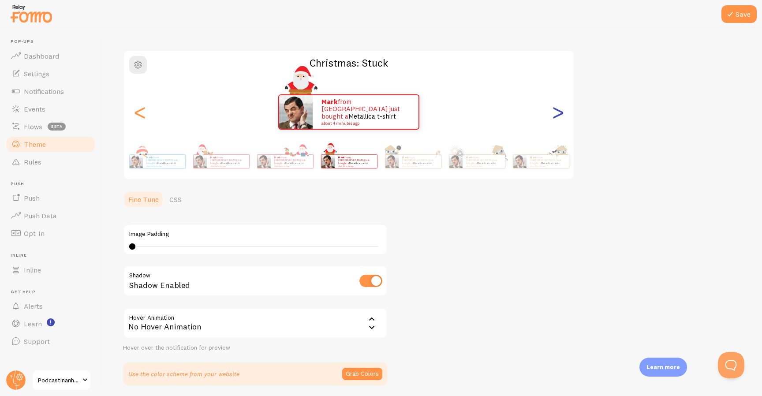
click at [552, 112] on div ">" at bounding box center [557, 111] width 11 height 63
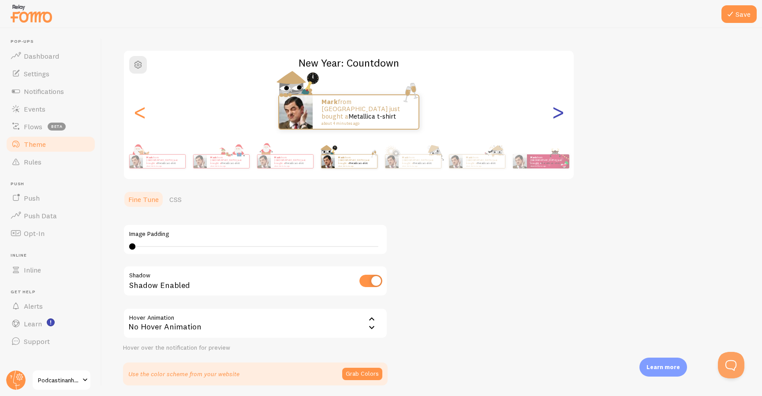
click at [552, 112] on div ">" at bounding box center [557, 111] width 11 height 63
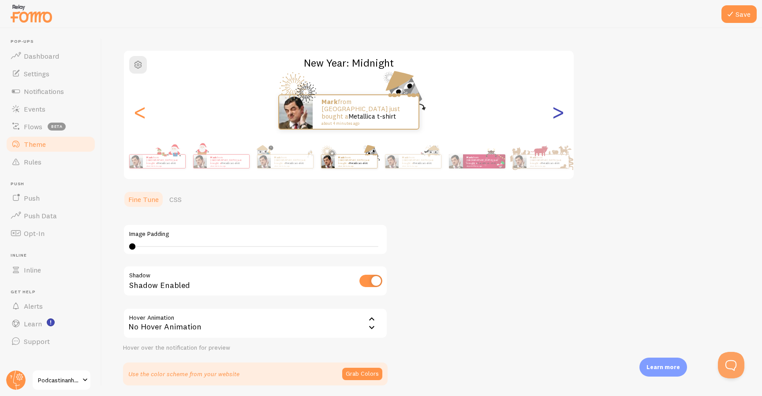
click at [552, 112] on div ">" at bounding box center [557, 111] width 11 height 63
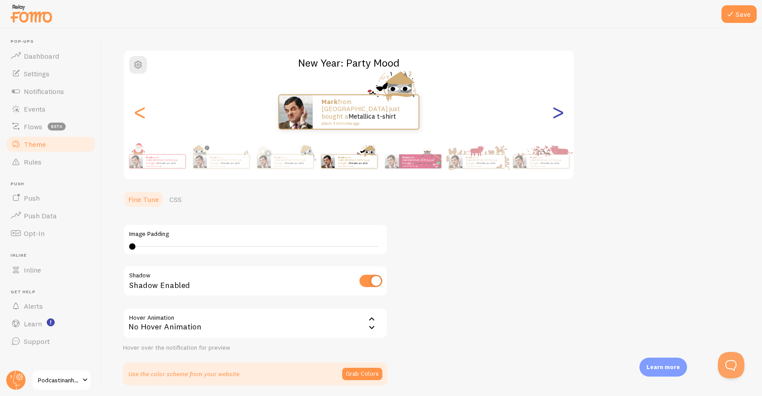
click at [552, 112] on div ">" at bounding box center [557, 111] width 11 height 63
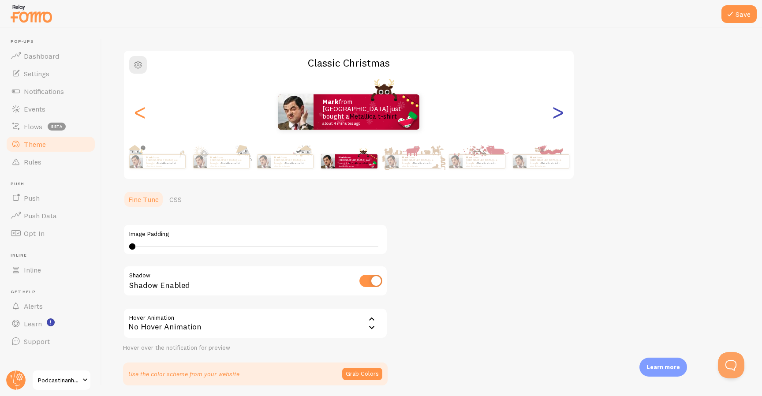
click at [552, 112] on div ">" at bounding box center [557, 111] width 11 height 63
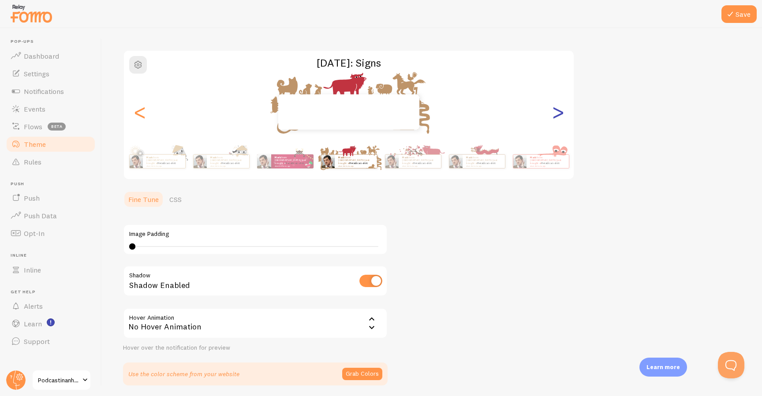
click at [552, 112] on div ">" at bounding box center [557, 111] width 11 height 63
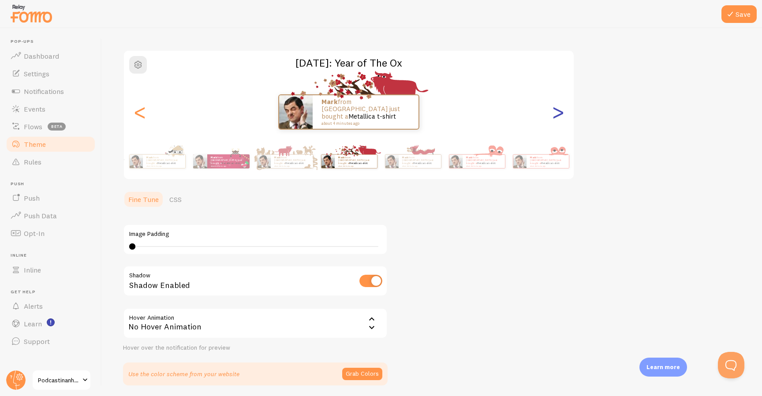
click at [552, 112] on div ">" at bounding box center [557, 111] width 11 height 63
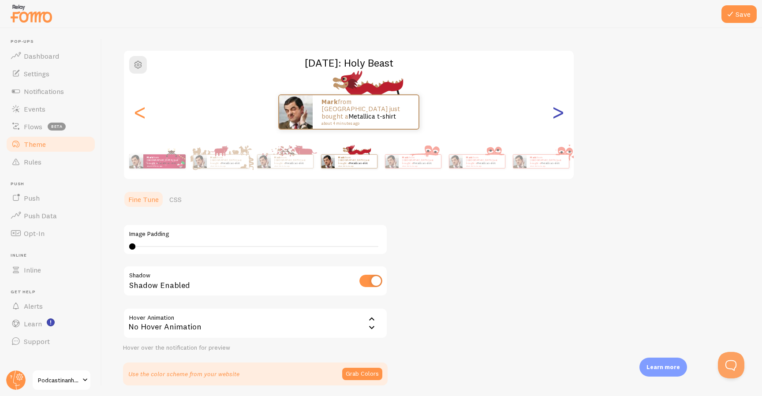
click at [552, 112] on div ">" at bounding box center [557, 111] width 11 height 63
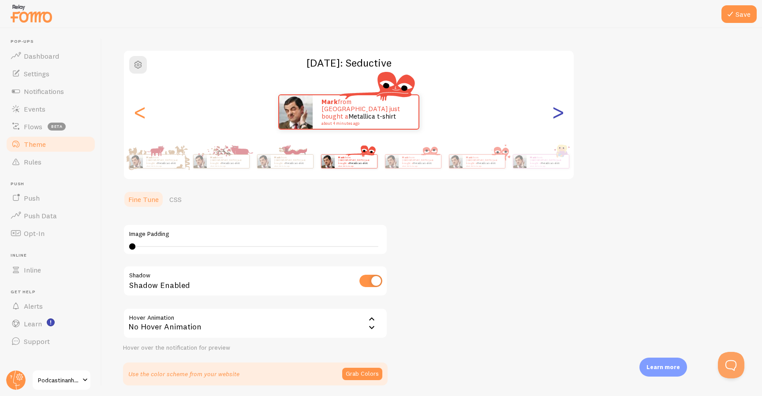
click at [552, 112] on div ">" at bounding box center [557, 111] width 11 height 63
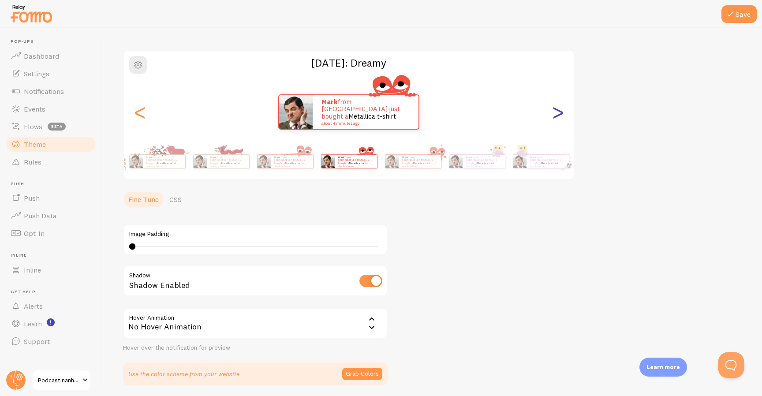
click at [552, 112] on div ">" at bounding box center [557, 111] width 11 height 63
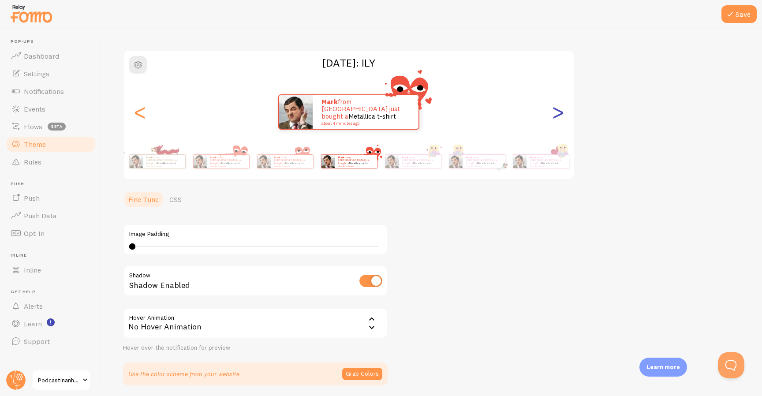
click at [552, 112] on div ">" at bounding box center [557, 111] width 11 height 63
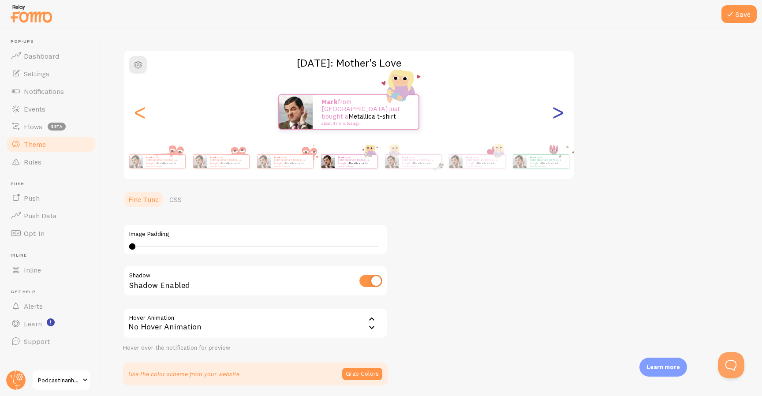
click at [552, 112] on div ">" at bounding box center [557, 111] width 11 height 63
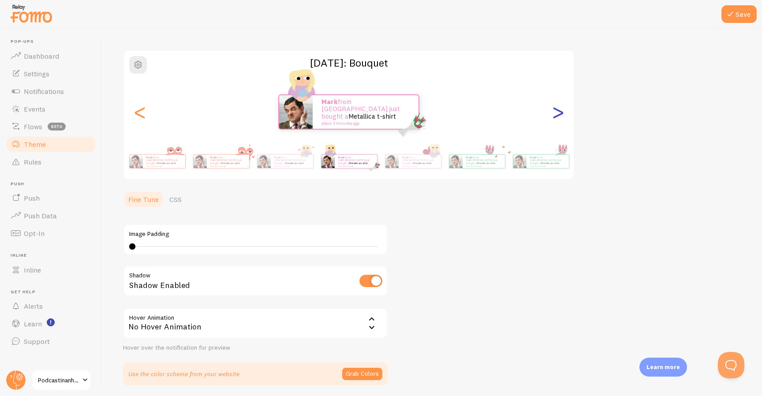
click at [552, 112] on div ">" at bounding box center [557, 111] width 11 height 63
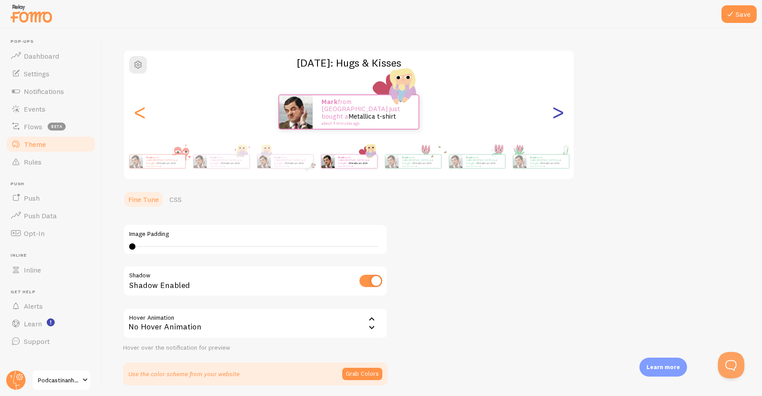
click at [552, 112] on div ">" at bounding box center [557, 111] width 11 height 63
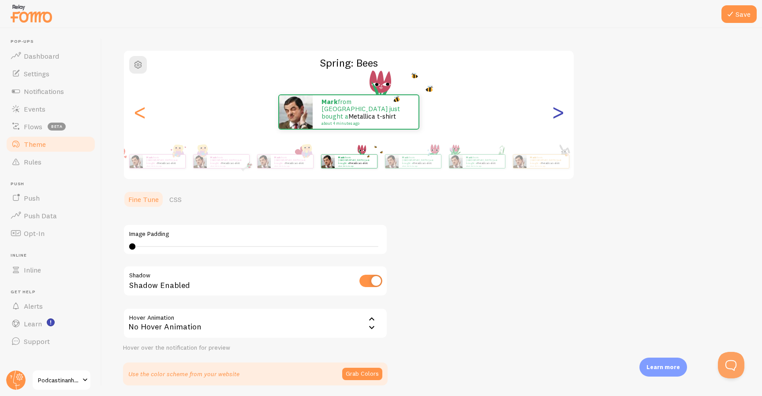
click at [552, 112] on div ">" at bounding box center [557, 111] width 11 height 63
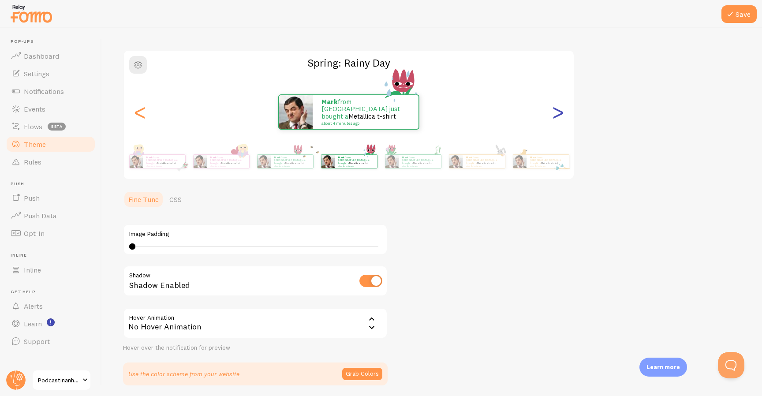
click at [552, 112] on div ">" at bounding box center [557, 111] width 11 height 63
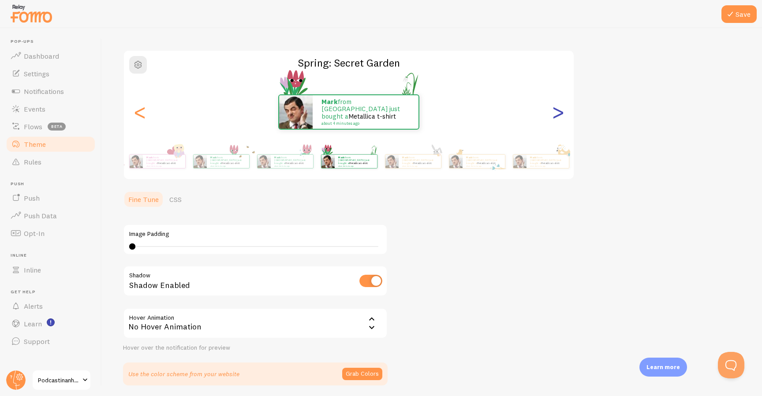
click at [552, 112] on div ">" at bounding box center [557, 111] width 11 height 63
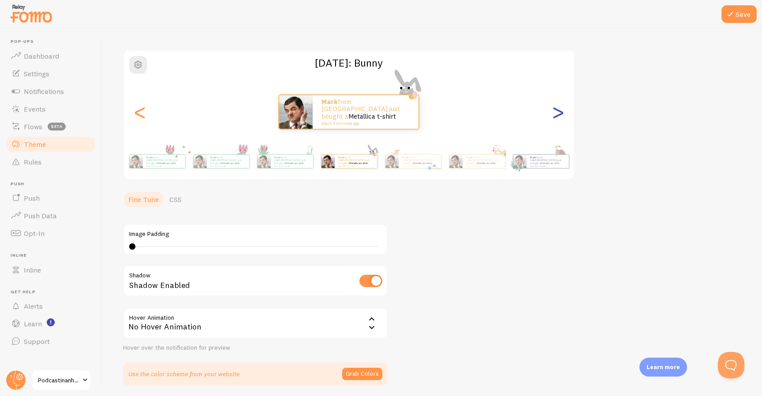
click at [552, 112] on div ">" at bounding box center [557, 111] width 11 height 63
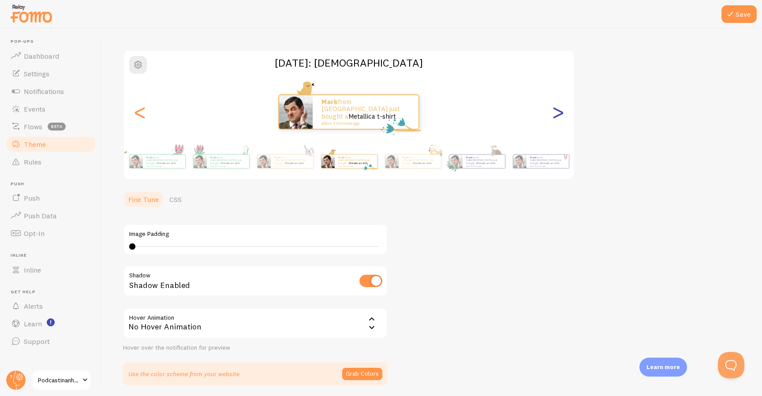
click at [552, 112] on div ">" at bounding box center [557, 111] width 11 height 63
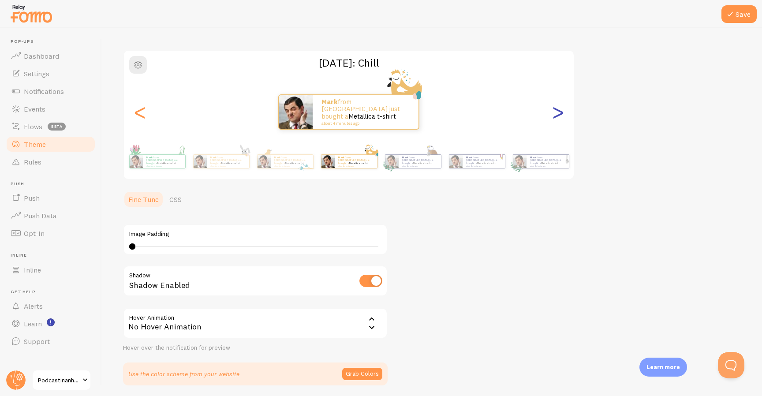
click at [552, 112] on div ">" at bounding box center [557, 111] width 11 height 63
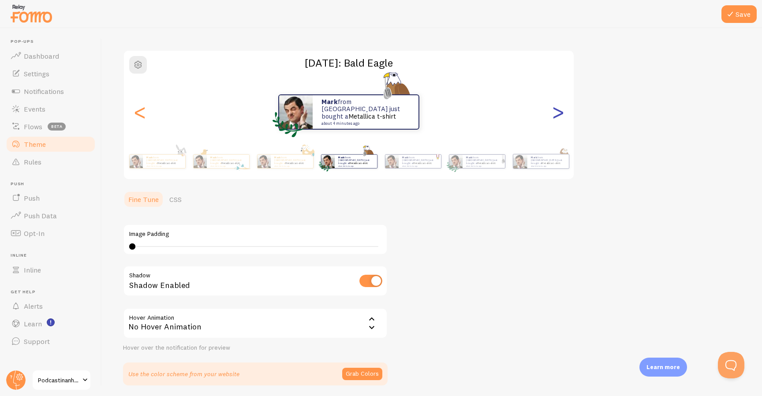
click at [552, 112] on div ">" at bounding box center [557, 111] width 11 height 63
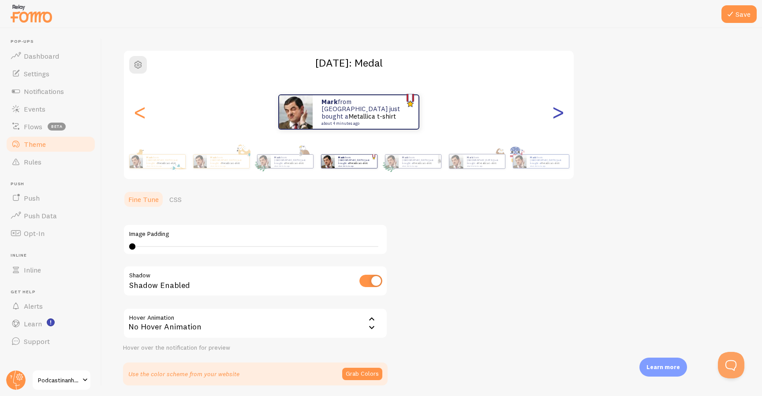
click at [552, 112] on div ">" at bounding box center [557, 111] width 11 height 63
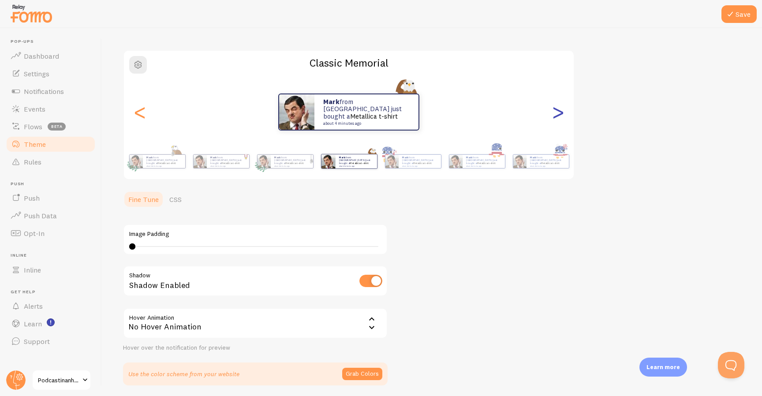
click at [552, 112] on div ">" at bounding box center [557, 111] width 11 height 63
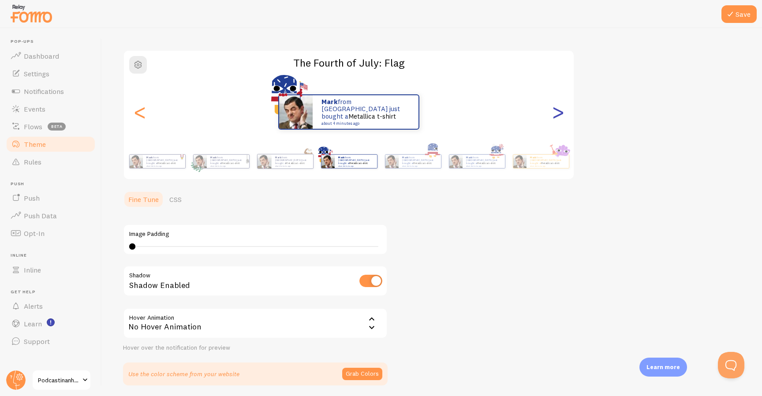
click at [552, 112] on div ">" at bounding box center [557, 111] width 11 height 63
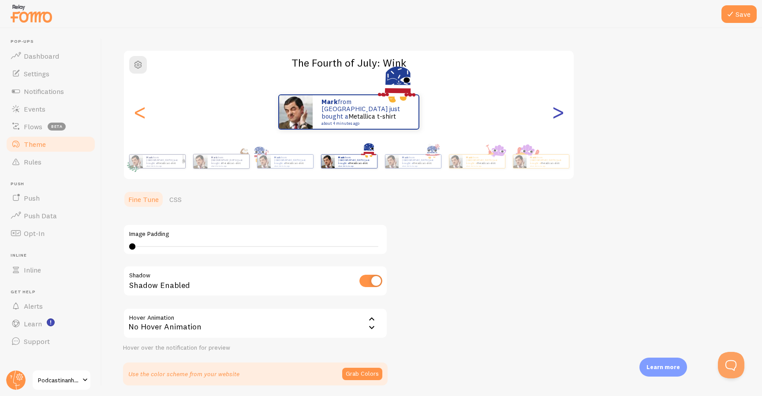
click at [552, 112] on div ">" at bounding box center [557, 111] width 11 height 63
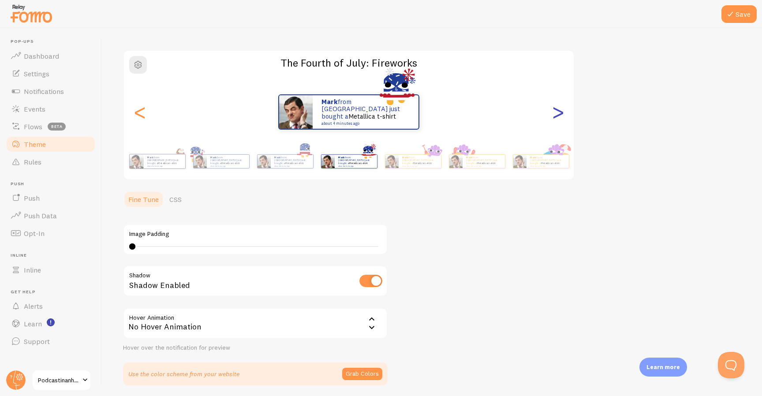
click at [552, 112] on div ">" at bounding box center [557, 111] width 11 height 63
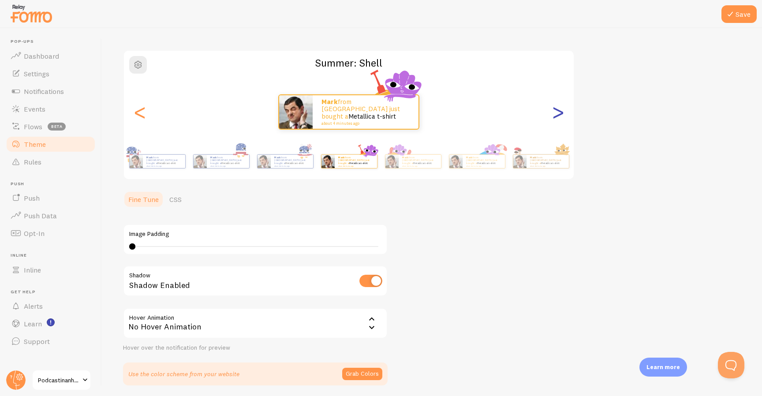
click at [552, 112] on div ">" at bounding box center [557, 111] width 11 height 63
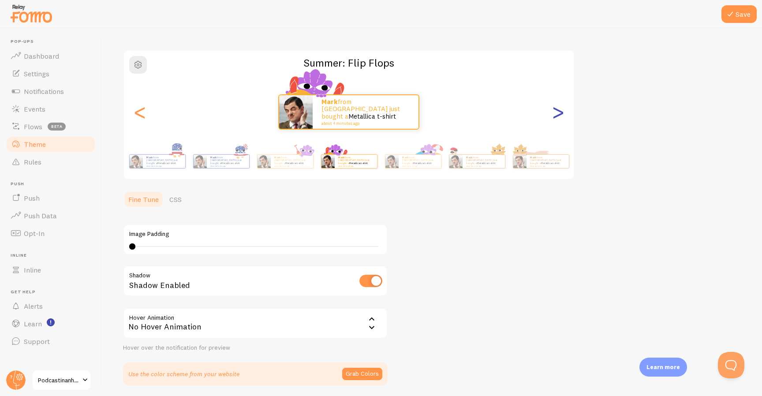
click at [552, 112] on div ">" at bounding box center [557, 111] width 11 height 63
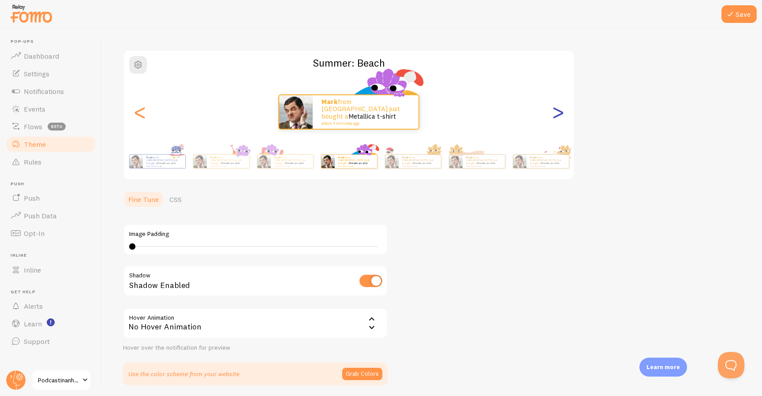
click at [552, 112] on div ">" at bounding box center [557, 111] width 11 height 63
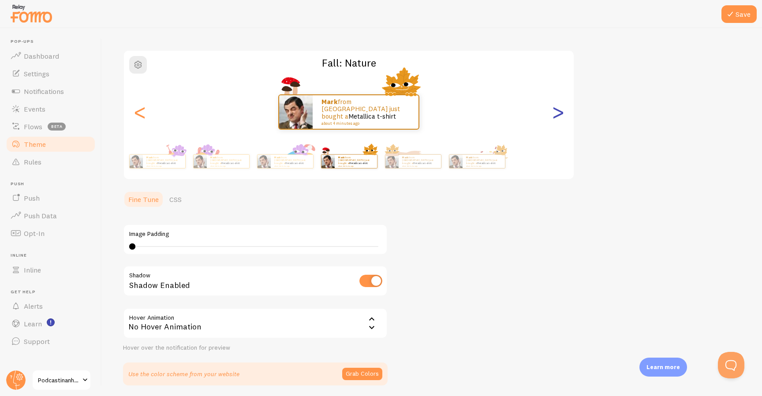
click at [552, 112] on div ">" at bounding box center [557, 111] width 11 height 63
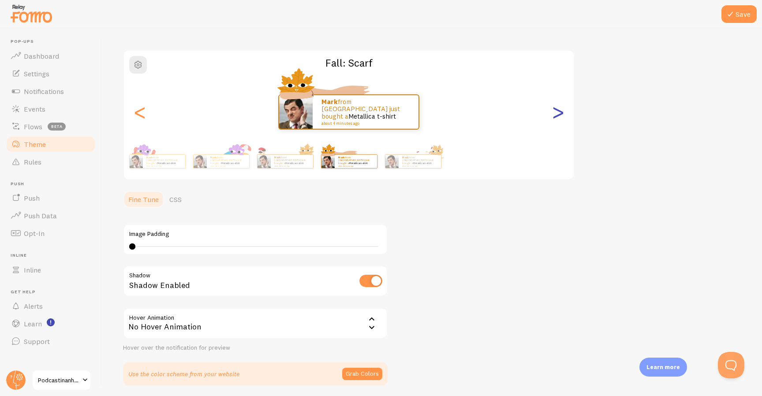
click at [552, 112] on div ">" at bounding box center [557, 111] width 11 height 63
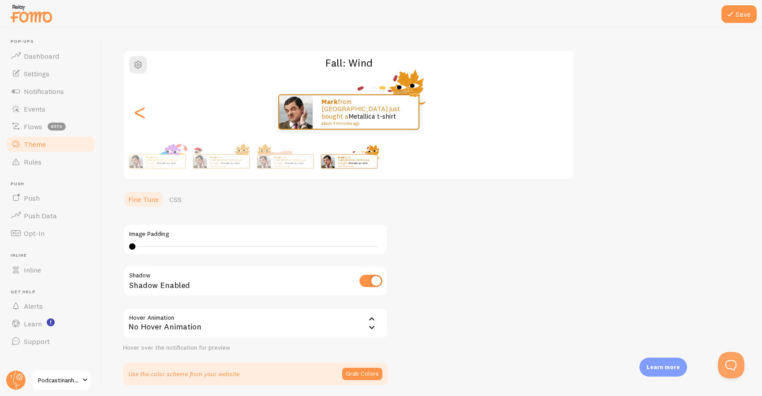
click at [552, 112] on div ">" at bounding box center [557, 111] width 11 height 63
click at [550, 112] on div "Mark from [GEOGRAPHIC_DATA] just bought a Metallica t-shirt about 4 minutes ago" at bounding box center [349, 111] width 450 height 35
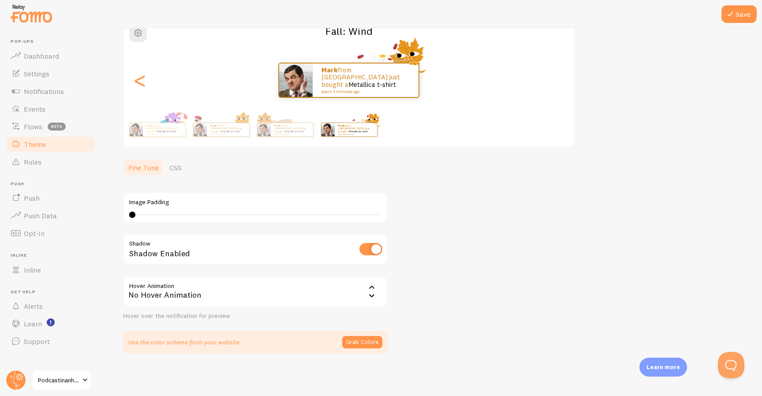
scroll to position [0, 0]
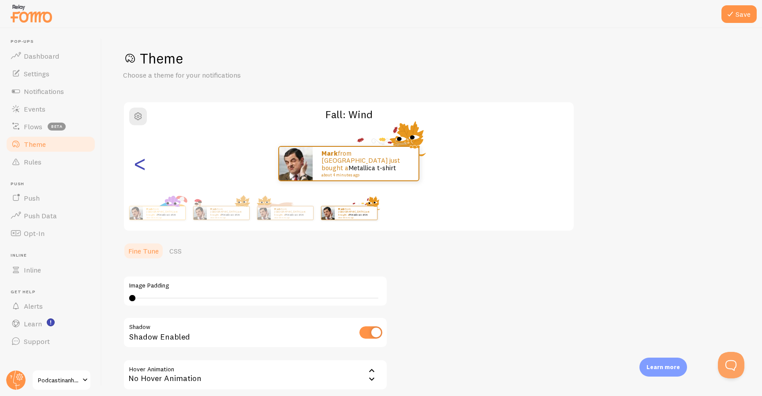
click at [141, 163] on div "<" at bounding box center [139, 163] width 11 height 63
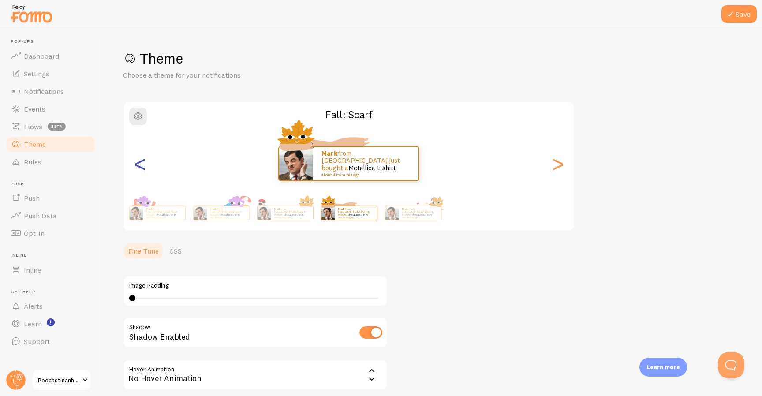
click at [141, 163] on div "<" at bounding box center [139, 163] width 11 height 63
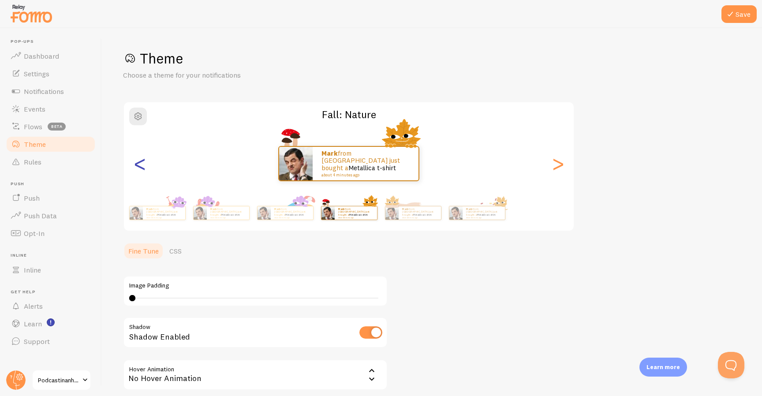
click at [141, 163] on div "<" at bounding box center [139, 163] width 11 height 63
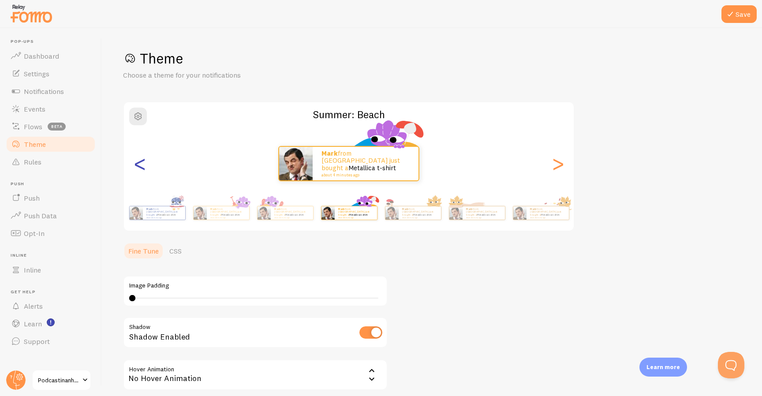
click at [141, 163] on div "<" at bounding box center [139, 163] width 11 height 63
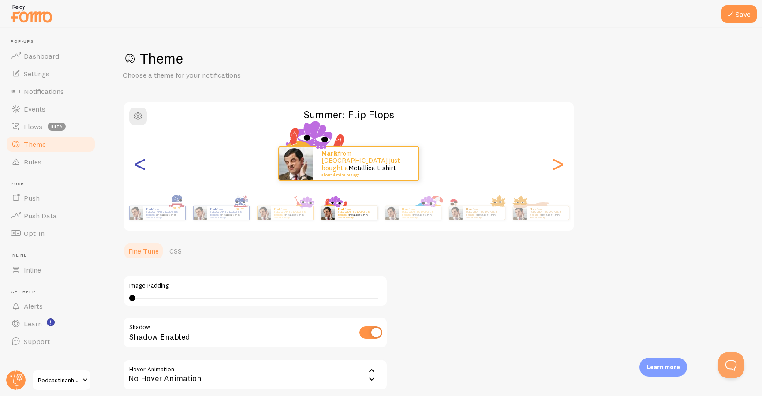
click at [141, 163] on div "<" at bounding box center [139, 163] width 11 height 63
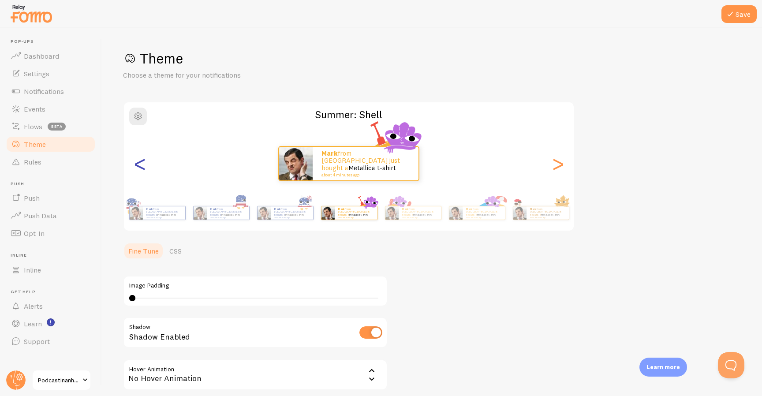
click at [141, 163] on div "<" at bounding box center [139, 163] width 11 height 63
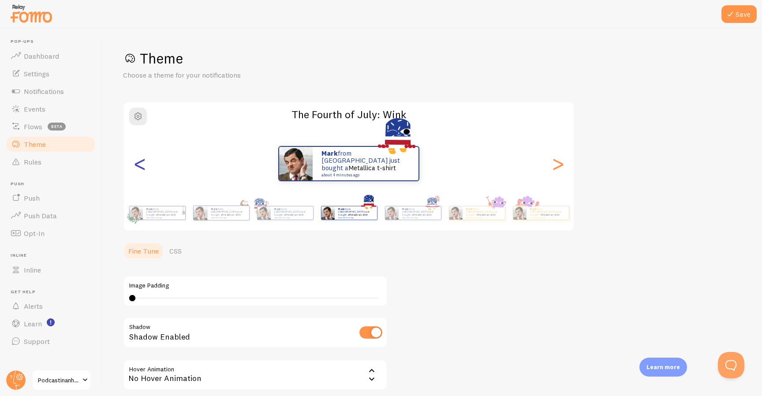
click at [141, 163] on div "<" at bounding box center [139, 163] width 11 height 63
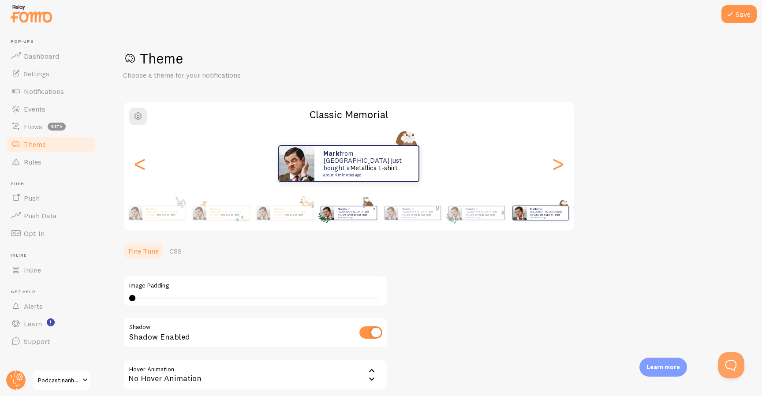
click at [365, 213] on link "Metallica t-shirt" at bounding box center [357, 215] width 19 height 4
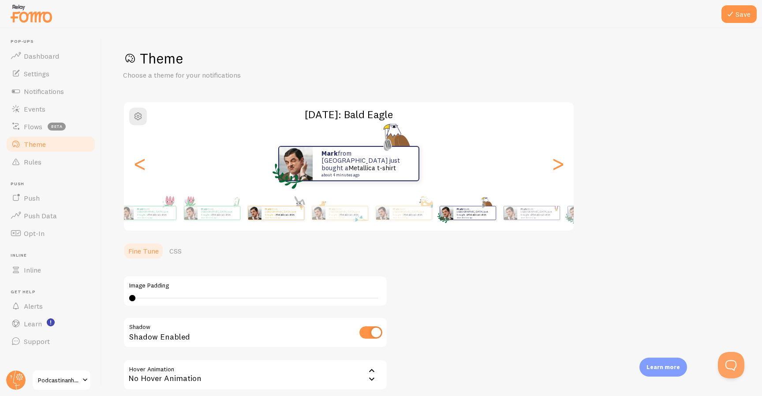
click at [304, 217] on div "Mark from [GEOGRAPHIC_DATA] just bought a Metallica t-shirt about 4 minutes ago" at bounding box center [282, 212] width 42 height 13
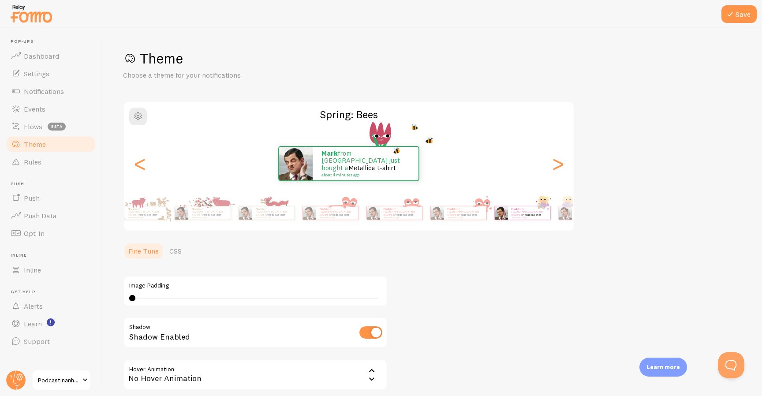
click at [531, 215] on p "Mark from [GEOGRAPHIC_DATA] just bought a Metallica t-shirt about 4 minutes ago" at bounding box center [528, 212] width 35 height 11
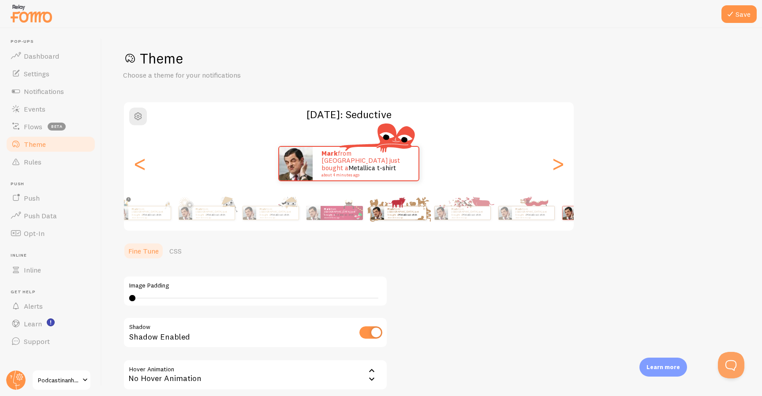
click at [613, 217] on div "Theme Choose a theme for your notifications [DATE]: Seductive Mark from [GEOGRA…" at bounding box center [431, 242] width 617 height 387
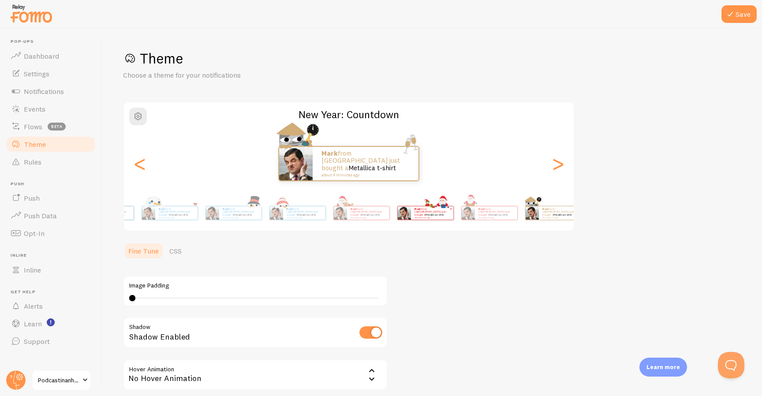
click at [761, 227] on html "Pop-ups Dashboard Settings Notifications Events Flows beta Theme Rules [GEOGRAP…" at bounding box center [381, 198] width 762 height 396
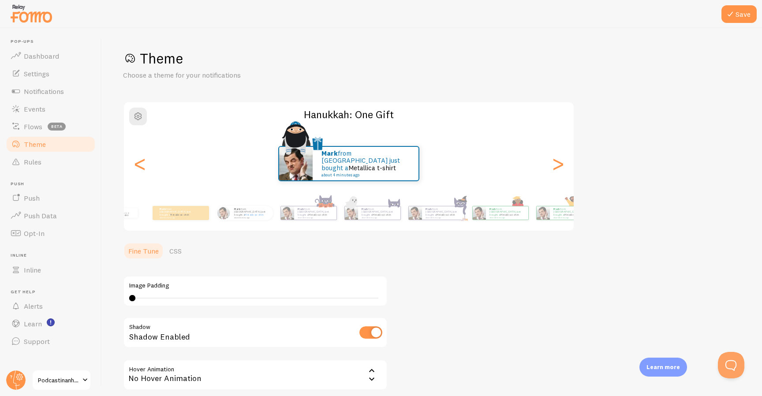
click at [747, 208] on div "Save Theme Choose a theme for your notifications Hanukkah: One Gift Mark from […" at bounding box center [432, 212] width 660 height 368
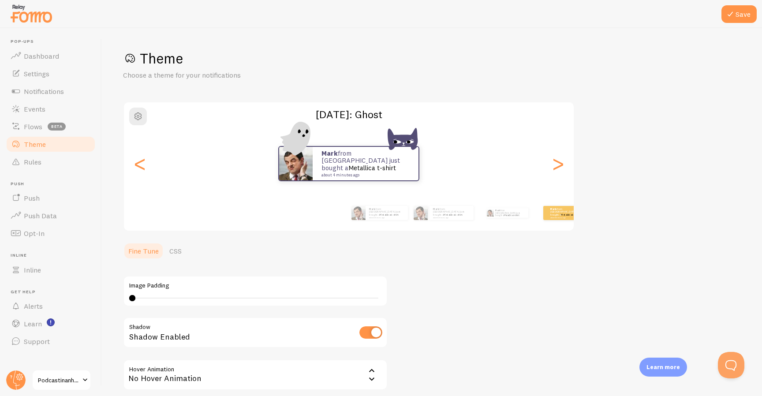
click at [639, 208] on div "Theme Choose a theme for your notifications [DATE]: Ghost Mark from [GEOGRAPHIC…" at bounding box center [431, 242] width 617 height 387
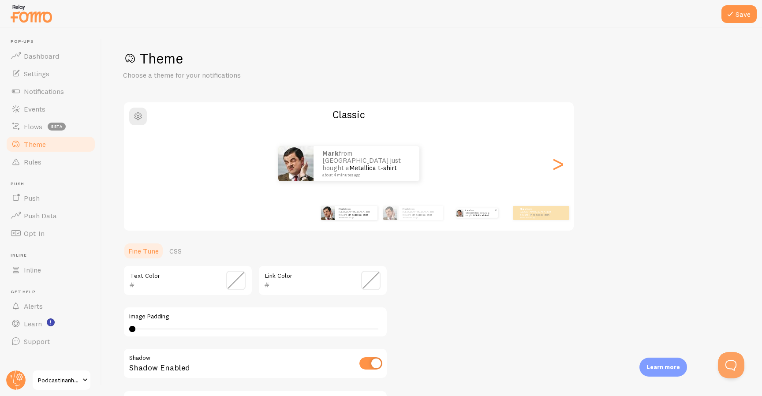
click at [486, 216] on p "Mark from [GEOGRAPHIC_DATA] just bought a Metallica t-shirt about 4 minutes ago" at bounding box center [480, 213] width 30 height 10
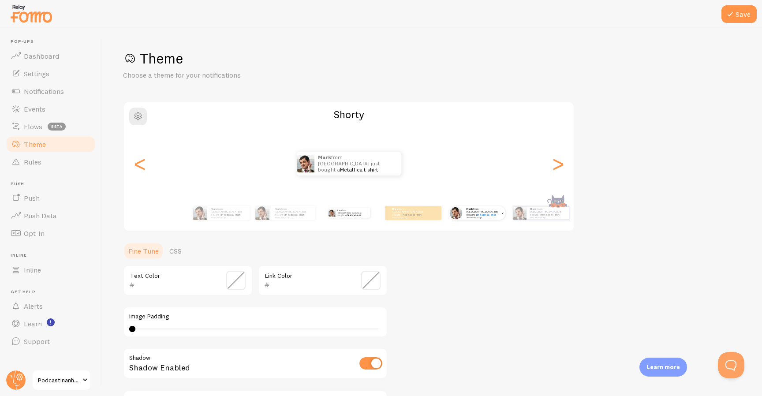
click at [476, 214] on p "Mark from [GEOGRAPHIC_DATA] just bought a Metallica t-shirt about 4 minutes ago" at bounding box center [483, 212] width 35 height 11
type input "000000"
type input "0675F1"
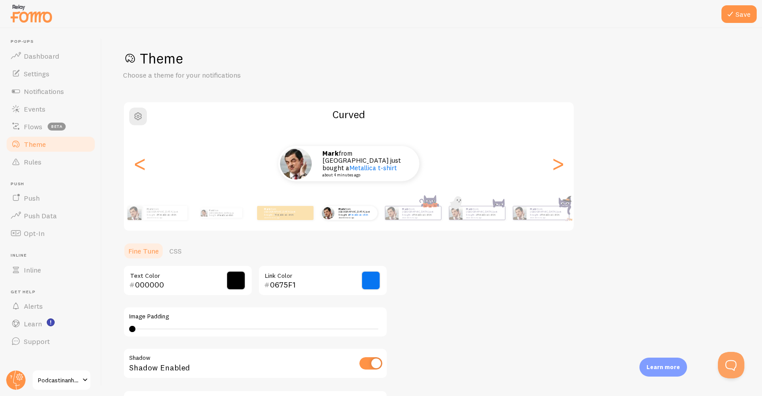
scroll to position [0, 0]
click at [740, 16] on button "Save" at bounding box center [738, 14] width 35 height 18
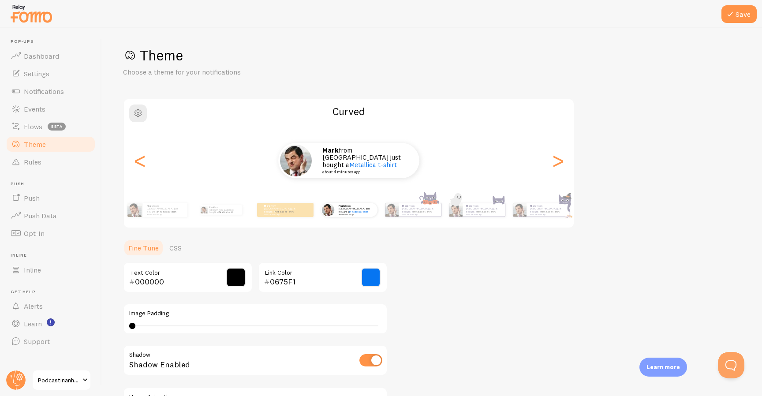
scroll to position [0, 0]
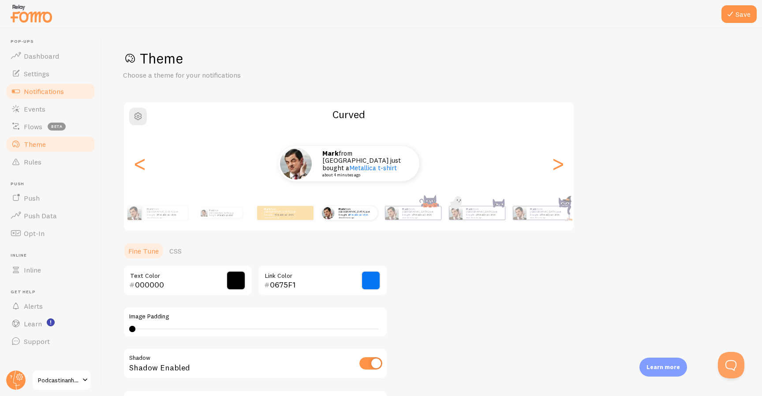
click at [41, 89] on span "Notifications" at bounding box center [44, 91] width 40 height 9
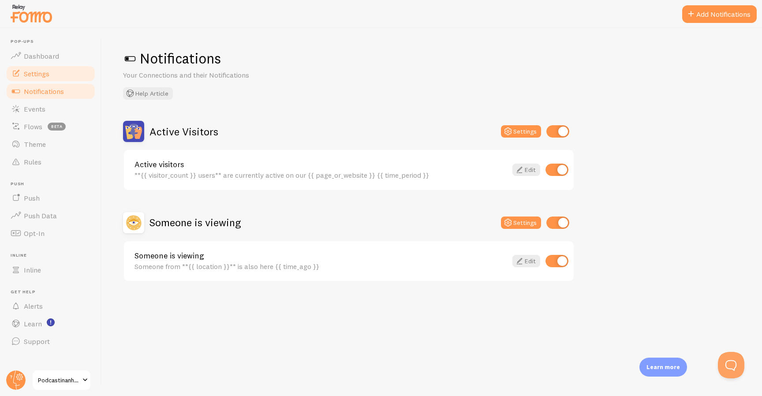
click at [59, 69] on link "Settings" at bounding box center [50, 74] width 91 height 18
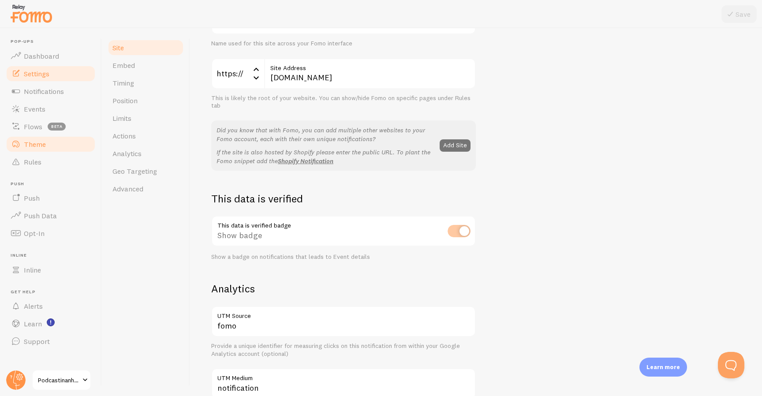
scroll to position [97, 0]
click at [41, 147] on span "Theme" at bounding box center [35, 144] width 22 height 9
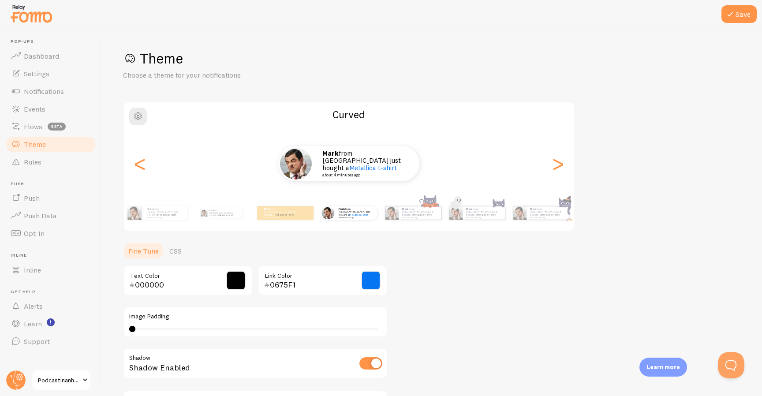
click at [757, 33] on div "Save Theme Choose a theme for your notifications Curved Mark from [GEOGRAPHIC_D…" at bounding box center [432, 212] width 660 height 368
click at [740, 19] on button "Save" at bounding box center [738, 14] width 35 height 18
click at [43, 75] on span "Settings" at bounding box center [37, 73] width 26 height 9
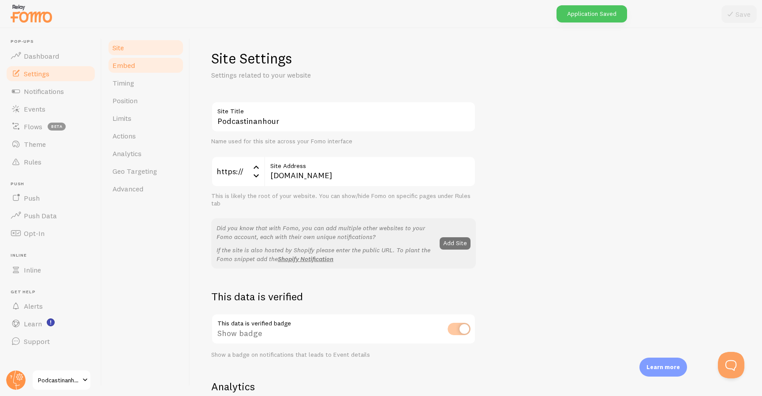
click at [123, 69] on span "Embed" at bounding box center [123, 65] width 22 height 9
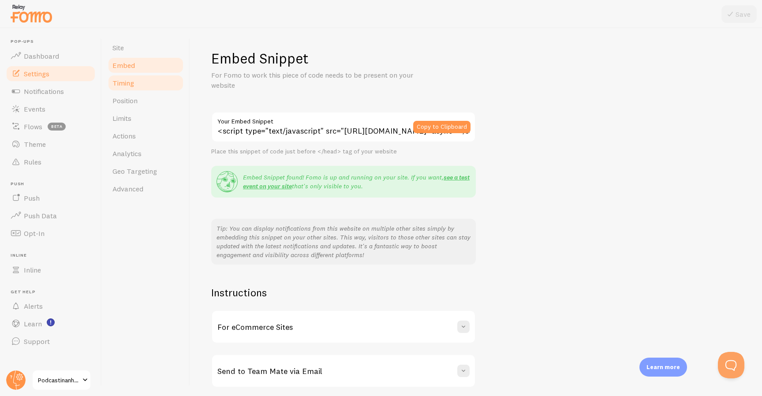
click at [117, 86] on span "Timing" at bounding box center [123, 82] width 22 height 9
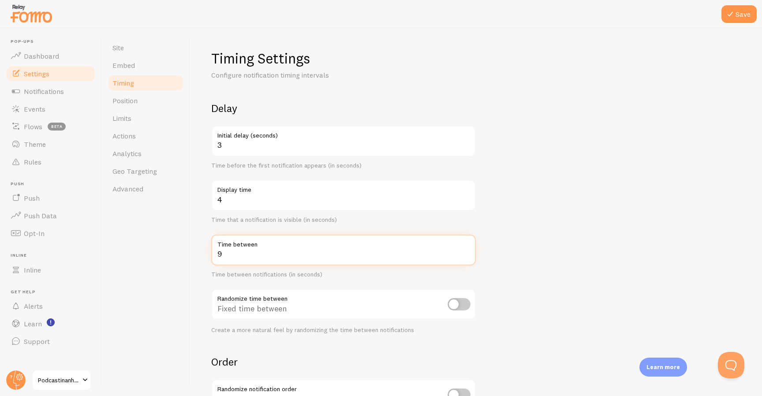
click at [467, 250] on input "9" at bounding box center [343, 249] width 264 height 31
click at [467, 260] on input "9" at bounding box center [343, 249] width 264 height 31
click at [466, 256] on input "8" at bounding box center [343, 249] width 264 height 31
click at [466, 256] on input "7" at bounding box center [343, 249] width 264 height 31
click at [466, 256] on input "6" at bounding box center [343, 249] width 264 height 31
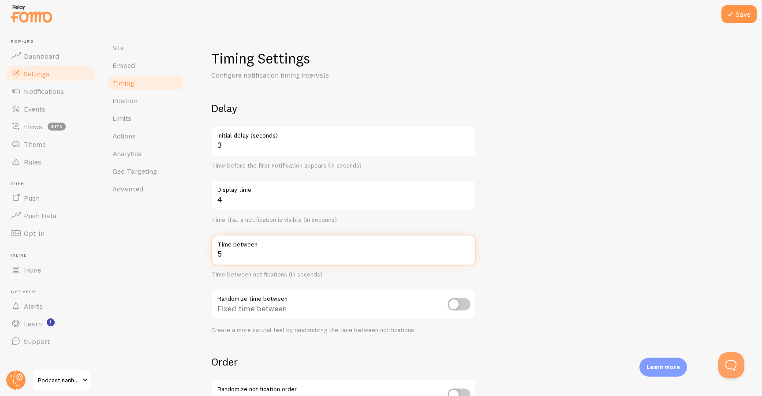
click at [466, 256] on input "5" at bounding box center [343, 249] width 264 height 31
click at [466, 256] on input "4" at bounding box center [343, 249] width 264 height 31
click at [466, 256] on input "3" at bounding box center [343, 249] width 264 height 31
type input "4"
click at [468, 251] on input "4" at bounding box center [343, 249] width 264 height 31
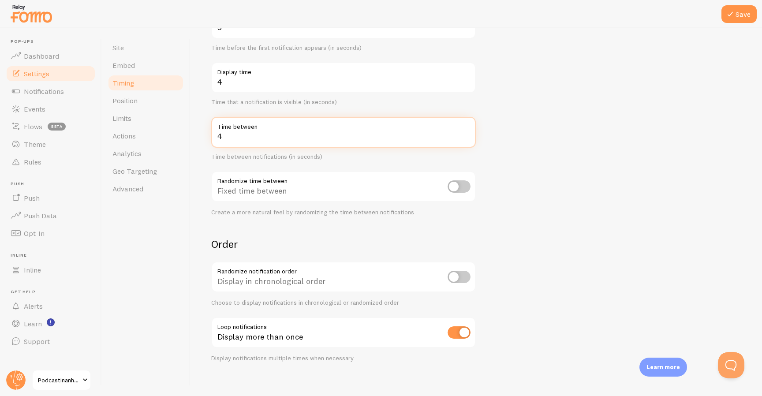
scroll to position [113, 0]
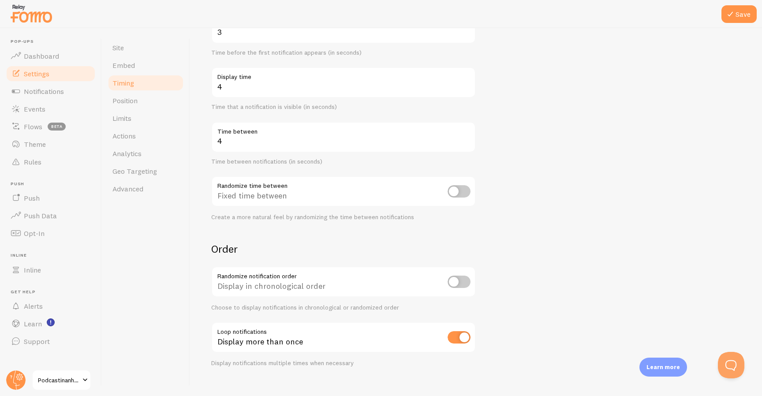
click at [461, 280] on input "checkbox" at bounding box center [458, 281] width 23 height 12
checkbox input "true"
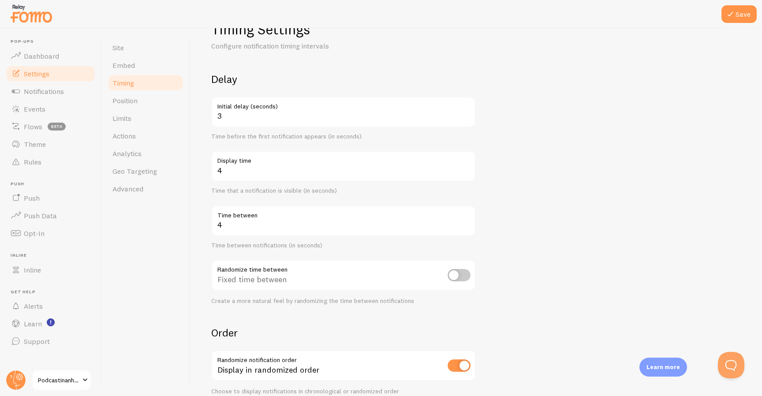
scroll to position [0, 0]
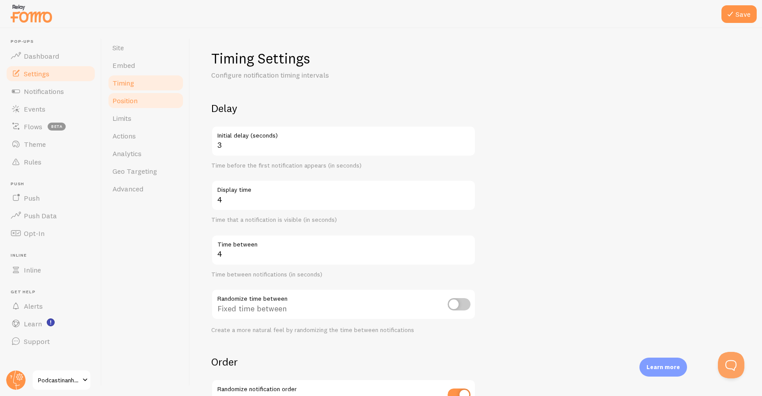
click at [121, 100] on span "Position" at bounding box center [124, 100] width 25 height 9
click at [743, 20] on button "Save" at bounding box center [738, 14] width 35 height 18
click at [128, 99] on span "Position" at bounding box center [124, 100] width 25 height 9
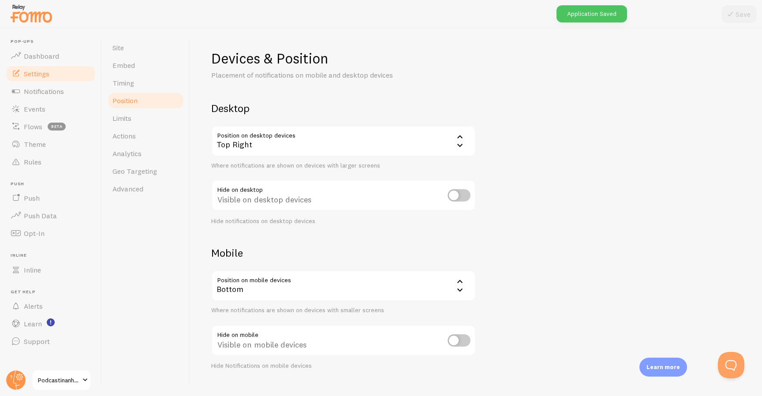
click at [283, 150] on div "Top Right" at bounding box center [343, 141] width 264 height 31
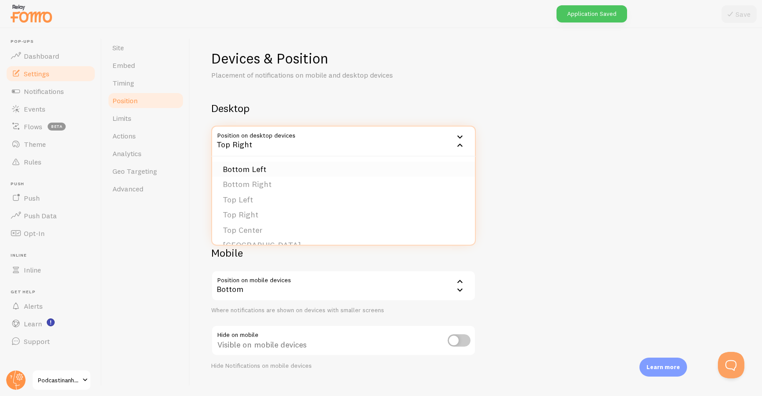
click at [261, 170] on li "Bottom Left" at bounding box center [343, 169] width 263 height 15
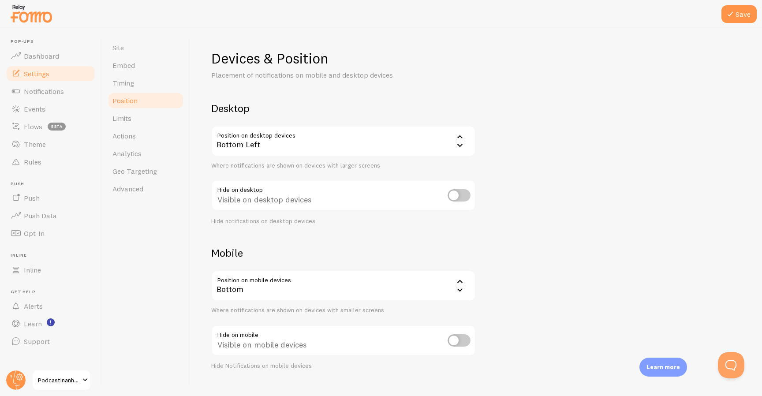
scroll to position [16, 0]
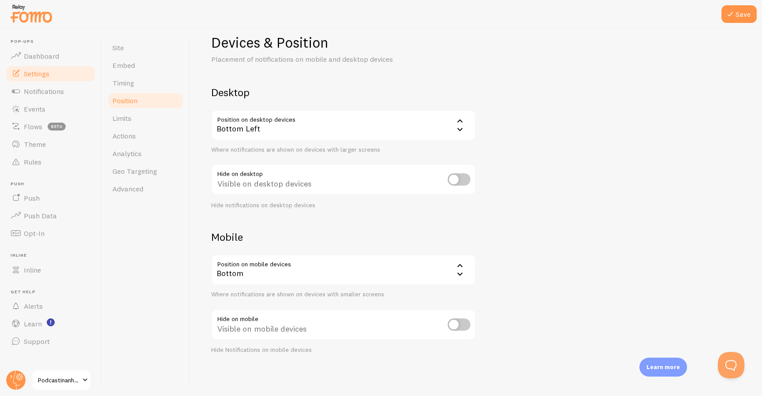
click at [455, 271] on icon at bounding box center [459, 274] width 11 height 11
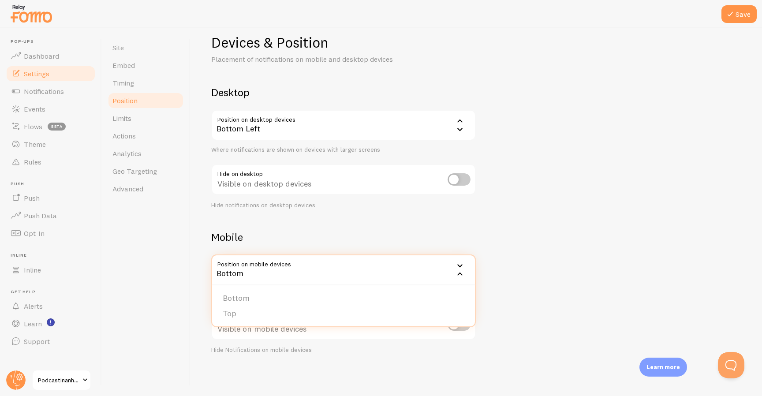
click at [358, 312] on li "Top" at bounding box center [343, 313] width 263 height 15
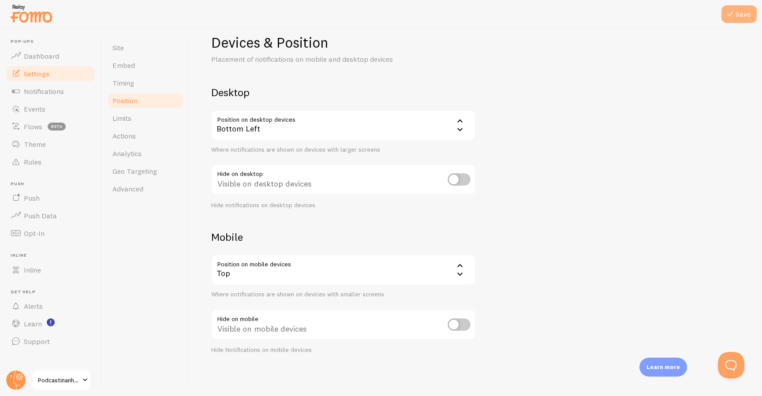
click at [742, 16] on button "Save" at bounding box center [738, 14] width 35 height 18
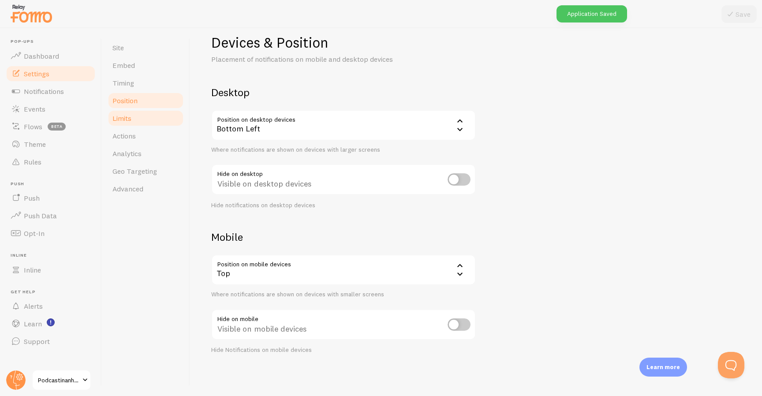
click at [146, 122] on link "Limits" at bounding box center [145, 118] width 77 height 18
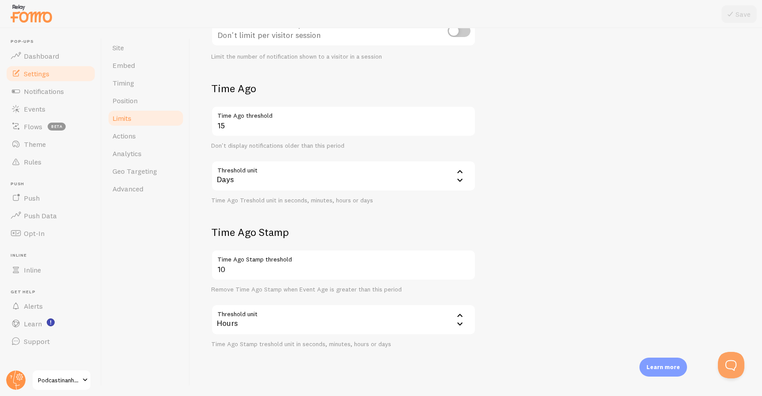
scroll to position [175, 0]
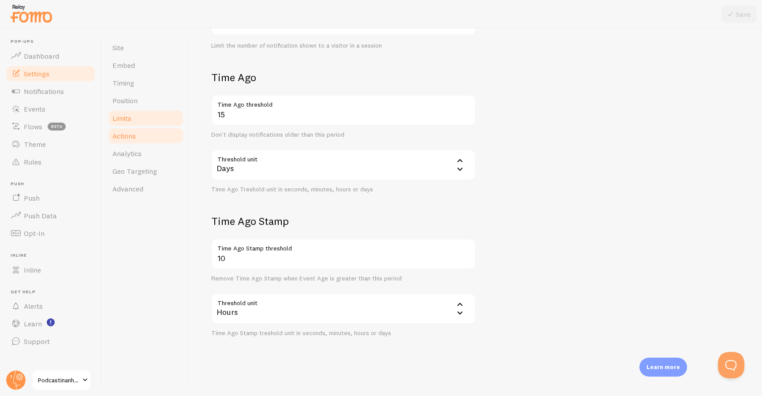
click at [130, 137] on span "Actions" at bounding box center [123, 135] width 23 height 9
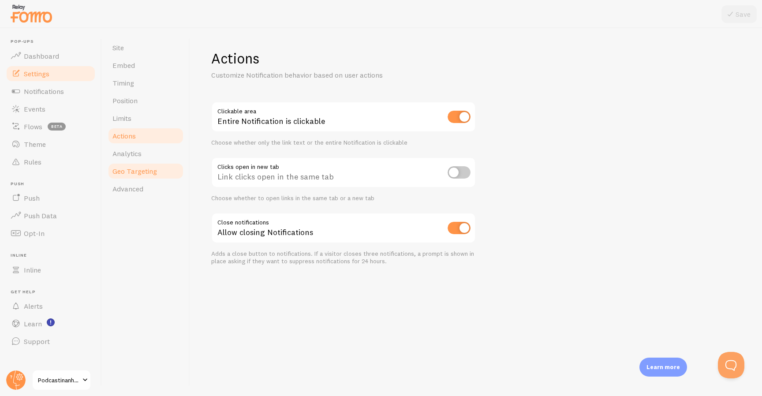
click at [138, 170] on span "Geo Targeting" at bounding box center [134, 171] width 45 height 9
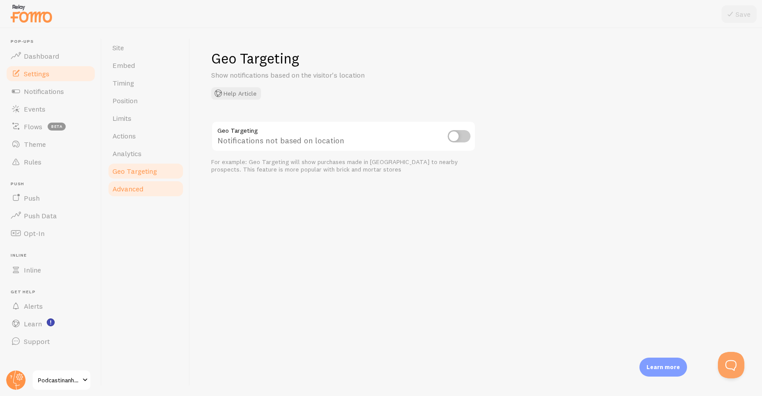
click at [139, 184] on span "Advanced" at bounding box center [127, 188] width 31 height 9
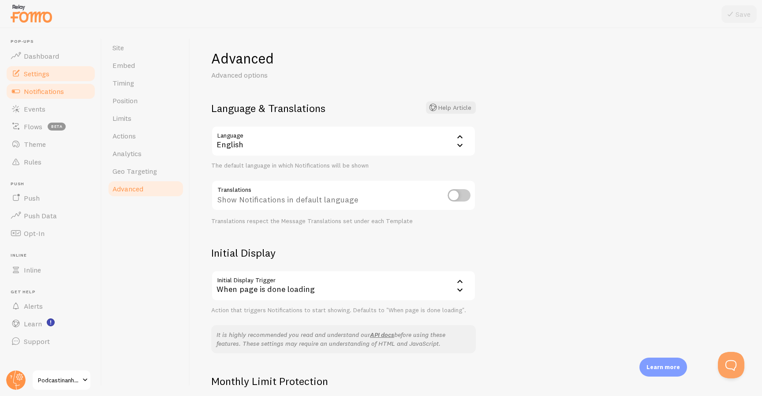
click at [45, 87] on span "Notifications" at bounding box center [44, 91] width 40 height 9
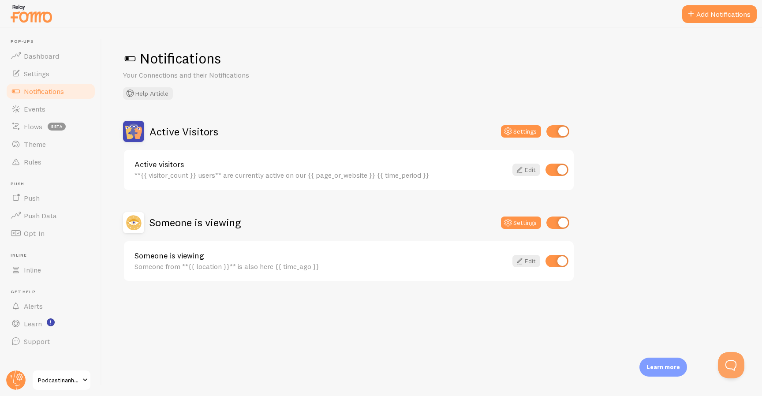
click at [557, 134] on input "checkbox" at bounding box center [557, 131] width 23 height 12
checkbox input "false"
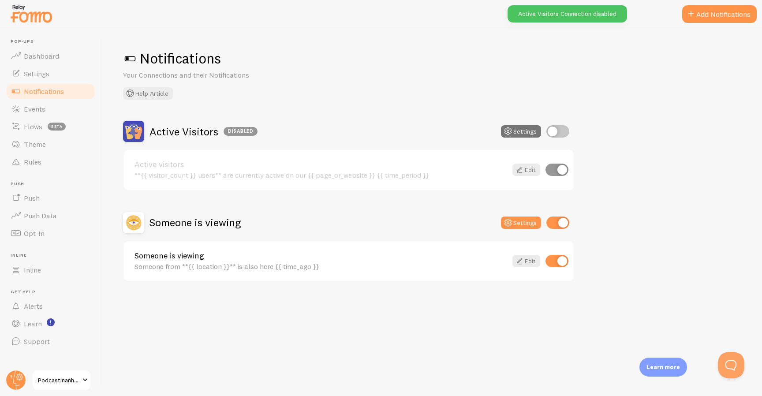
click at [561, 220] on input "checkbox" at bounding box center [557, 222] width 23 height 12
checkbox input "false"
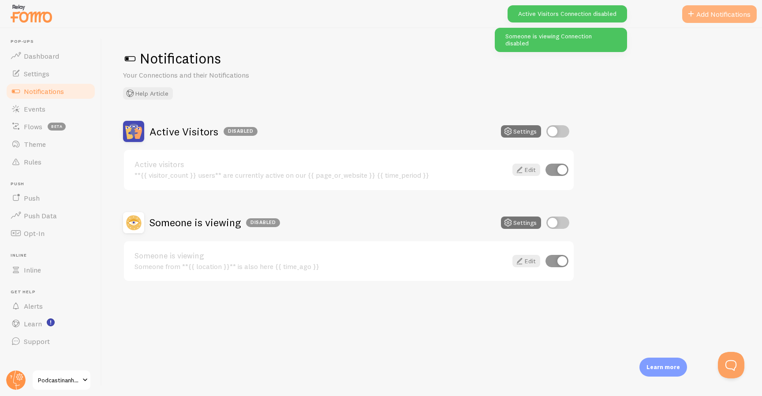
click at [726, 14] on button "Add Notifications" at bounding box center [719, 14] width 74 height 18
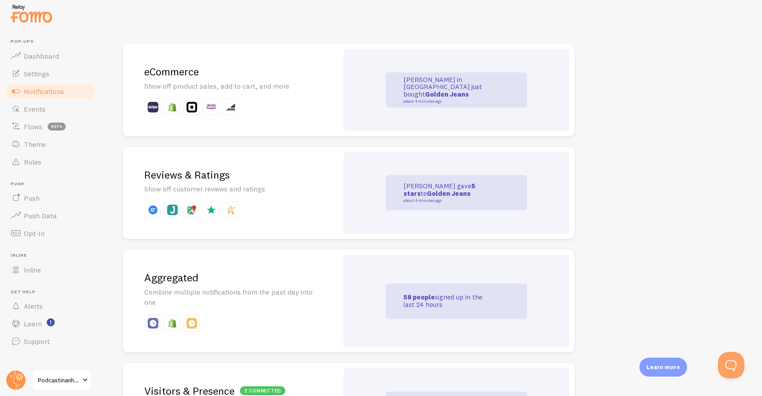
scroll to position [203, 0]
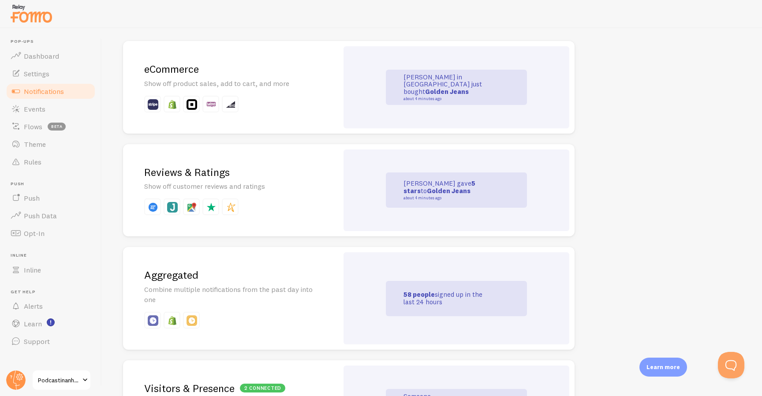
click at [446, 97] on small "about 4 minutes ago" at bounding box center [445, 99] width 85 height 4
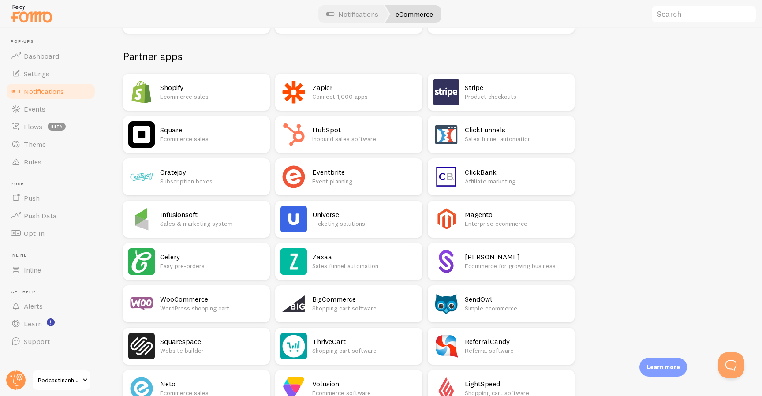
scroll to position [92, 0]
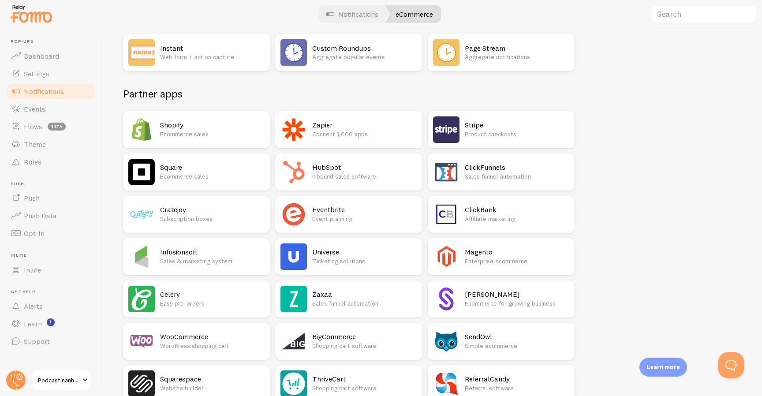
click at [458, 127] on img at bounding box center [446, 129] width 26 height 26
